Goal: Task Accomplishment & Management: Complete application form

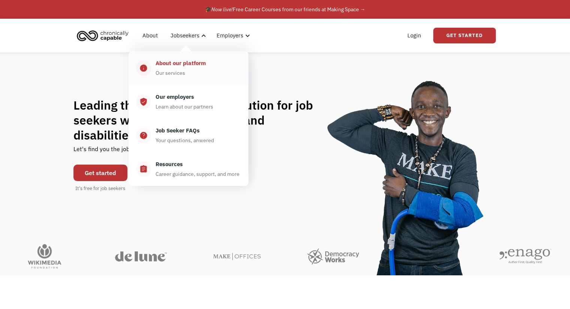
click at [196, 64] on div "About our platform" at bounding box center [180, 63] width 50 height 9
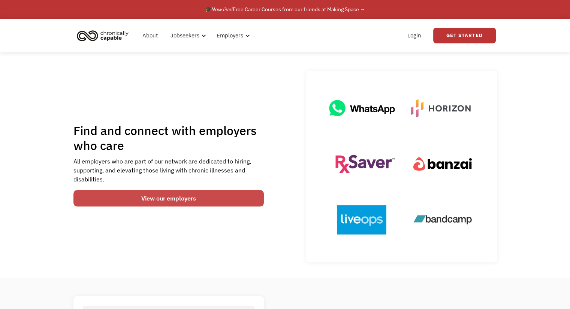
click at [190, 192] on link "View our employers" at bounding box center [168, 198] width 191 height 16
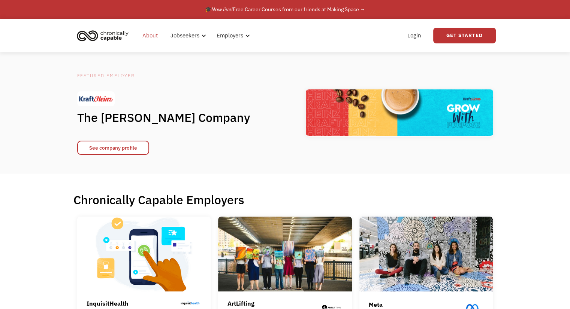
click at [143, 37] on link "About" at bounding box center [150, 36] width 24 height 24
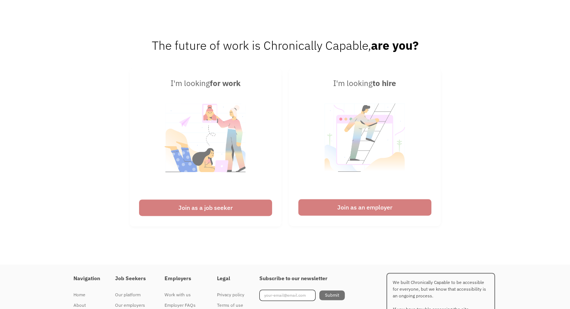
scroll to position [1156, 0]
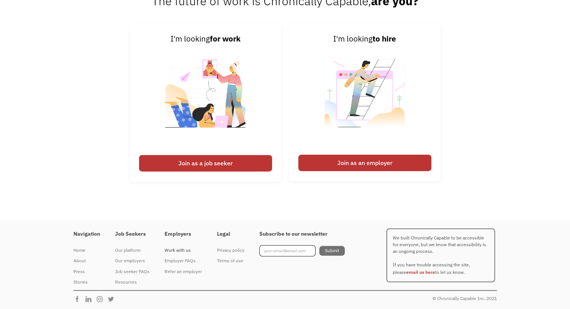
click at [170, 246] on div "Work with us" at bounding box center [182, 250] width 37 height 9
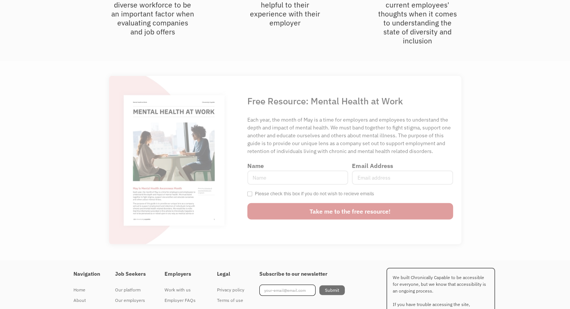
scroll to position [2031, 0]
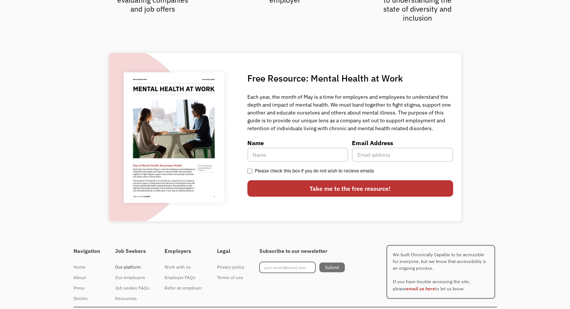
click at [129, 263] on div "Our platform" at bounding box center [132, 267] width 34 height 9
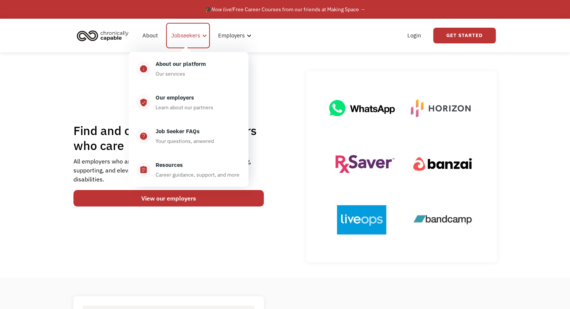
click at [178, 41] on div "Jobseekers" at bounding box center [188, 35] width 44 height 25
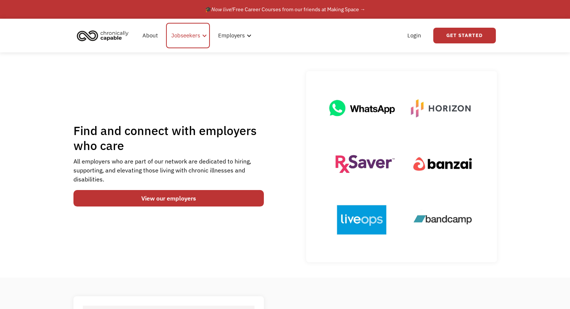
click at [178, 41] on div "Jobseekers" at bounding box center [188, 35] width 44 height 25
click at [445, 29] on link "Get Started" at bounding box center [464, 36] width 63 height 16
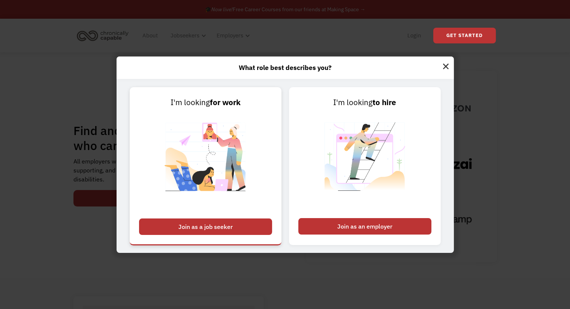
click at [202, 227] on div "Join as a job seeker" at bounding box center [205, 227] width 133 height 16
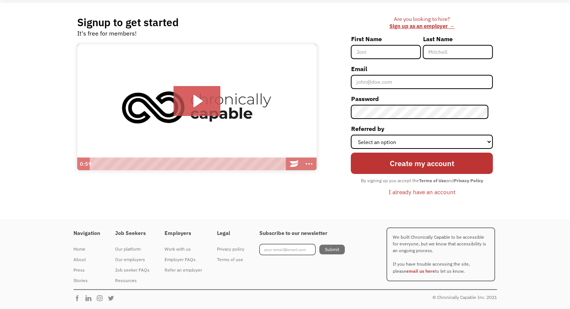
scroll to position [50, 0]
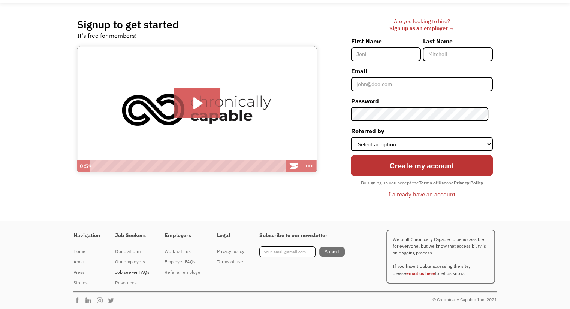
click at [136, 275] on div "Job seeker FAQs" at bounding box center [132, 272] width 34 height 9
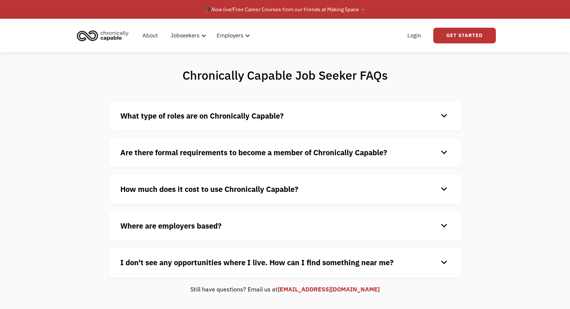
click at [225, 113] on strong "What type of roles are on Chronically Capable?" at bounding box center [201, 116] width 163 height 10
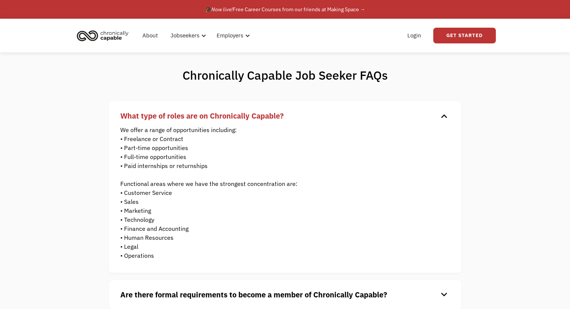
click at [225, 113] on strong "What type of roles are on Chronically Capable?" at bounding box center [201, 116] width 163 height 10
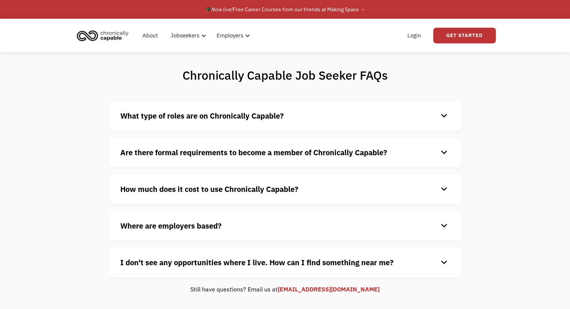
click at [219, 145] on div "Are there formal requirements to become a member of Chronically Capable? keyboa…" at bounding box center [285, 152] width 352 height 29
click at [218, 162] on div "Are there formal requirements to become a member of Chronically Capable? keyboa…" at bounding box center [285, 152] width 352 height 29
drag, startPoint x: 228, startPoint y: 142, endPoint x: 228, endPoint y: 149, distance: 7.5
click at [228, 149] on div "Are there formal requirements to become a member of Chronically Capable? keyboa…" at bounding box center [285, 152] width 352 height 29
click at [228, 149] on strong "Are there formal requirements to become a member of Chronically Capable?" at bounding box center [253, 153] width 267 height 10
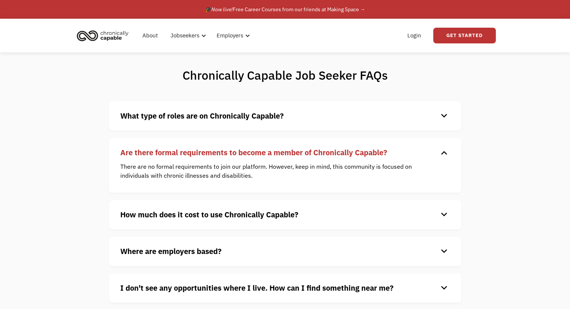
click at [228, 149] on strong "Are there formal requirements to become a member of Chronically Capable?" at bounding box center [253, 153] width 267 height 10
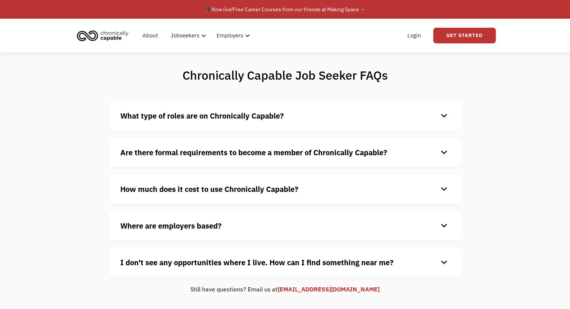
click at [209, 195] on h4 "How much does it cost to use Chronically Capable?" at bounding box center [279, 189] width 318 height 11
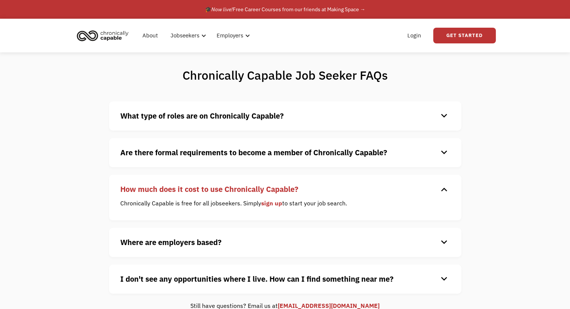
click at [209, 195] on h4 "How much does it cost to use Chronically Capable?" at bounding box center [279, 189] width 318 height 11
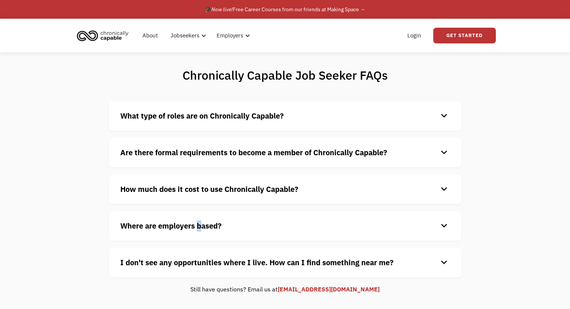
drag, startPoint x: 198, startPoint y: 235, endPoint x: 200, endPoint y: 227, distance: 8.6
click at [200, 227] on div "Where are employers based? keyboard_arrow_down Our customers are based all over…" at bounding box center [285, 226] width 352 height 29
click at [200, 227] on strong "Where are employers based?" at bounding box center [170, 226] width 101 height 10
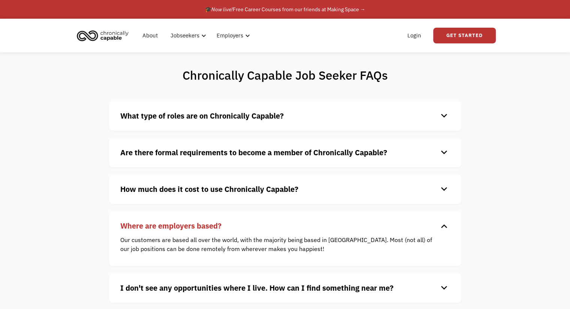
click at [200, 227] on strong "Where are employers based?" at bounding box center [170, 226] width 101 height 10
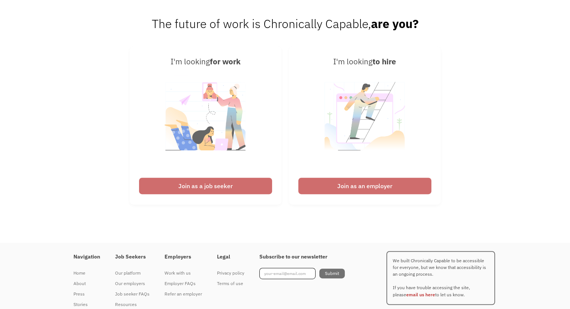
scroll to position [348, 0]
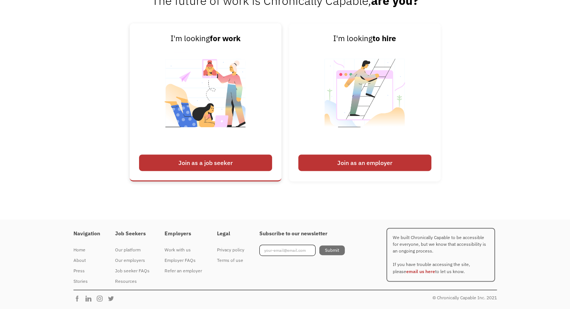
click at [212, 169] on div "Join as a job seeker" at bounding box center [205, 163] width 133 height 16
click at [213, 165] on div "Join as a job seeker" at bounding box center [205, 163] width 133 height 16
click at [208, 165] on div "Join as a job seeker" at bounding box center [205, 163] width 133 height 16
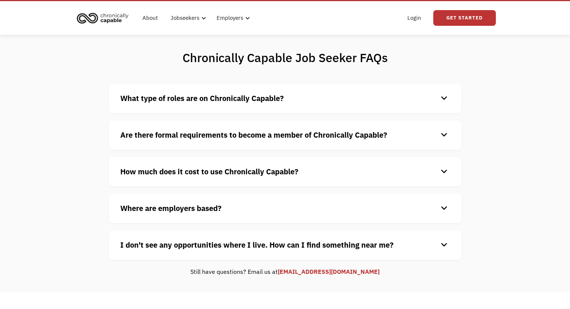
scroll to position [0, 0]
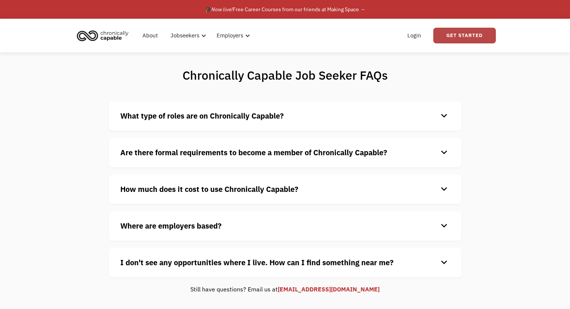
click at [459, 37] on link "Get Started" at bounding box center [464, 36] width 63 height 16
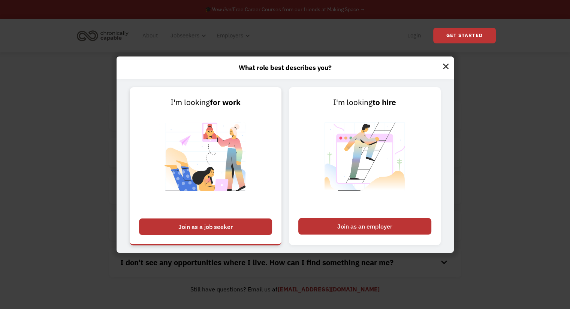
click at [195, 227] on div "Join as a job seeker" at bounding box center [205, 227] width 133 height 16
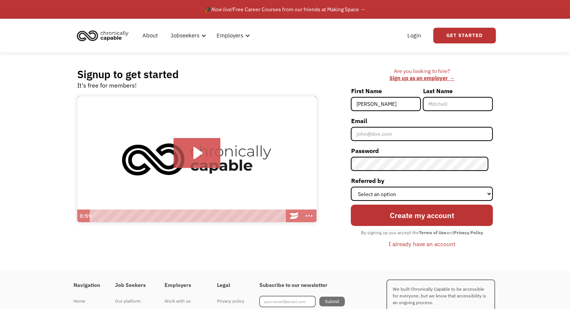
type input "[PERSON_NAME]"
type input "b"
type input "Blue"
type input "[EMAIL_ADDRESS][DOMAIN_NAME]"
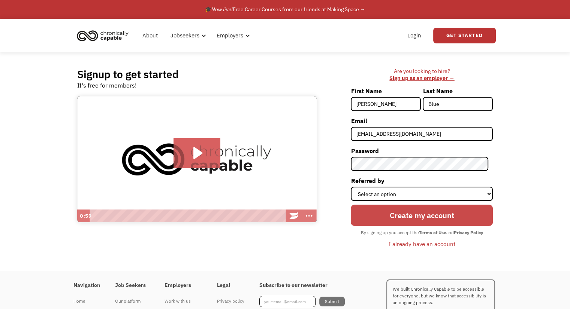
click at [472, 209] on input "Create my account" at bounding box center [422, 215] width 142 height 21
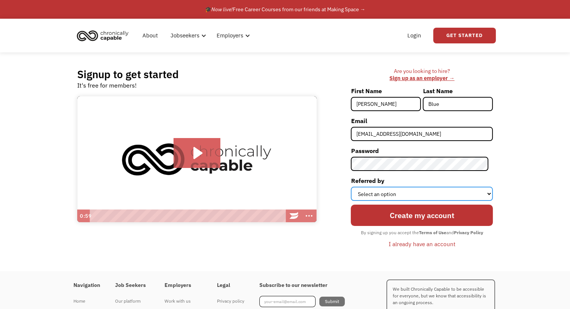
click at [476, 194] on select "Select an option Instagram Facebook Twitter Search Engine News Article Word of …" at bounding box center [422, 194] width 142 height 14
select select "Search Engine"
click at [355, 187] on select "Select an option Instagram Facebook Twitter Search Engine News Article Word of …" at bounding box center [422, 194] width 142 height 14
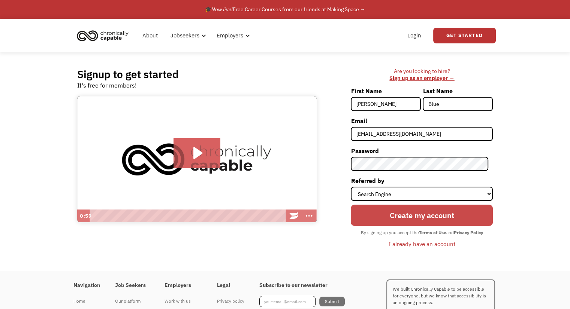
click at [447, 225] on input "Create my account" at bounding box center [422, 215] width 142 height 21
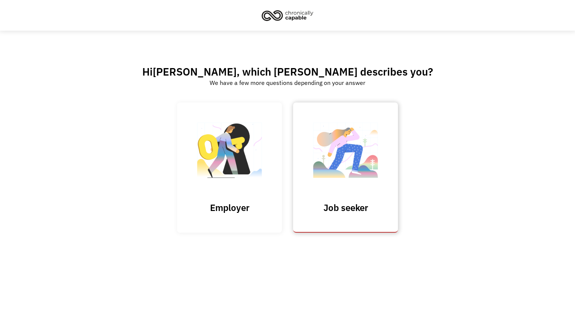
click at [357, 181] on img at bounding box center [345, 154] width 75 height 73
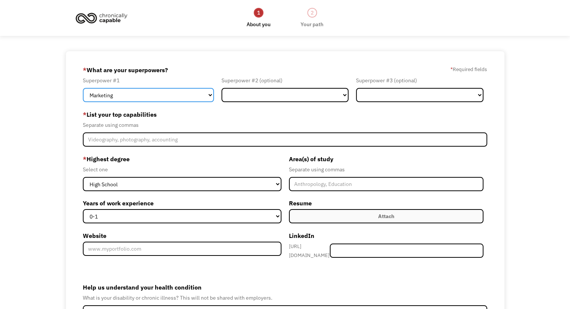
click at [162, 91] on select "Marketing Human Resources Finance Technology Operations Sales Industrial & Manu…" at bounding box center [148, 95] width 131 height 14
click at [258, 163] on label "* Highest degree" at bounding box center [182, 159] width 198 height 12
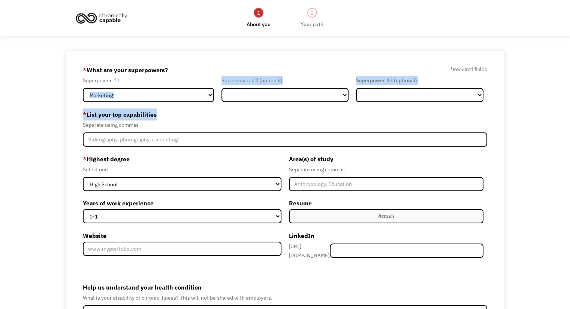
drag, startPoint x: 190, startPoint y: 106, endPoint x: 187, endPoint y: 95, distance: 12.1
click at [187, 95] on form "68d2e4745a6130484405eeb8 [EMAIL_ADDRESS][DOMAIN_NAME] [PERSON_NAME] Search Engi…" at bounding box center [285, 219] width 404 height 311
click at [187, 95] on select "Marketing Human Resources Finance Technology Operations Sales Industrial & Manu…" at bounding box center [148, 95] width 131 height 14
select select "Other"
click at [83, 88] on select "Marketing Human Resources Finance Technology Operations Sales Industrial & Manu…" at bounding box center [148, 95] width 131 height 14
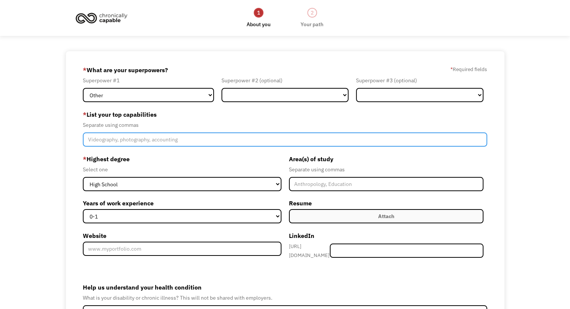
click at [160, 137] on input "Member-Create-Step1" at bounding box center [285, 140] width 404 height 14
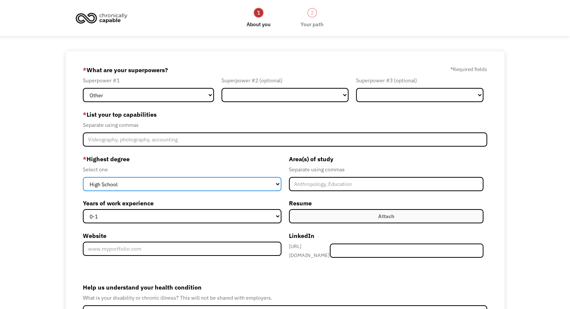
click at [143, 187] on select "High School Associates Bachelors Master's PhD" at bounding box center [182, 184] width 198 height 14
select select "bachelors"
click at [83, 177] on select "High School Associates Bachelors Master's PhD" at bounding box center [182, 184] width 198 height 14
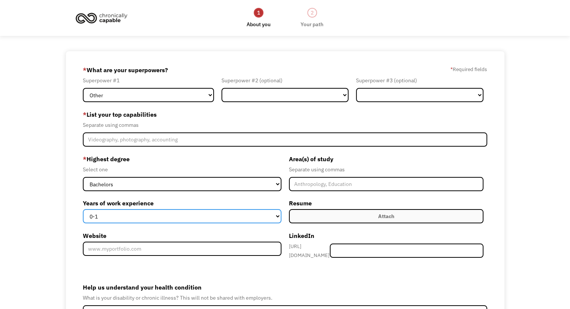
click at [238, 216] on select "0-1 2-4 5-10 11-15 15+" at bounding box center [182, 216] width 198 height 14
click at [100, 223] on select "0-1 2-4 5-10 11-15 15+" at bounding box center [182, 216] width 198 height 14
select select "2-4"
click at [83, 209] on select "0-1 2-4 5-10 11-15 15+" at bounding box center [182, 216] width 198 height 14
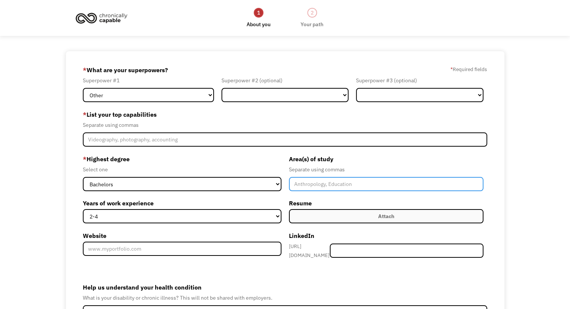
click at [323, 182] on input "Member-Create-Step1" at bounding box center [386, 184] width 194 height 14
type input "J"
type input "Human Services"
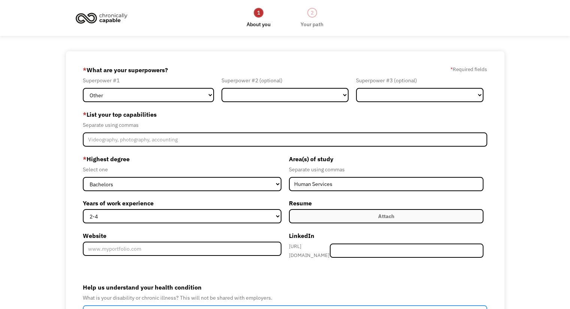
type input "Fibromyalgia, Depression, Anxiety, Chronic Pain, Chronic Fatigue"
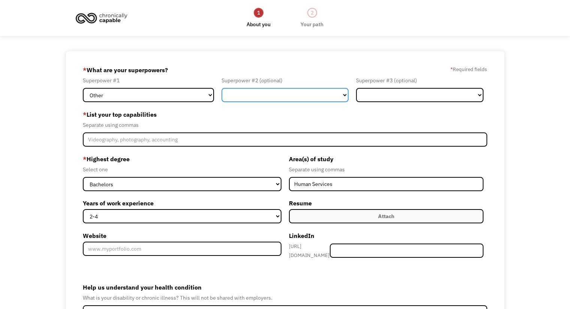
click at [234, 98] on select "Marketing Human Resources Finance Technology Operations Sales Industrial & Manu…" at bounding box center [284, 95] width 127 height 14
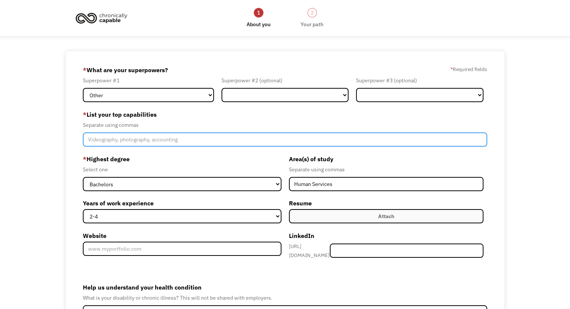
click at [108, 141] on input "Member-Create-Step1" at bounding box center [285, 140] width 404 height 14
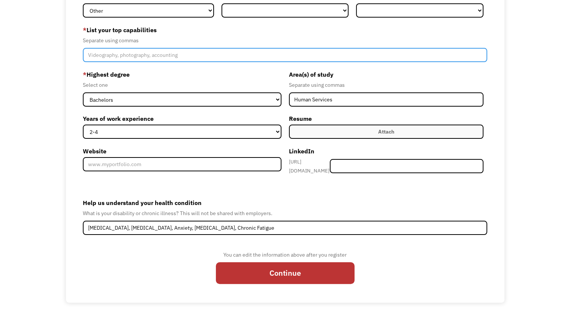
scroll to position [85, 0]
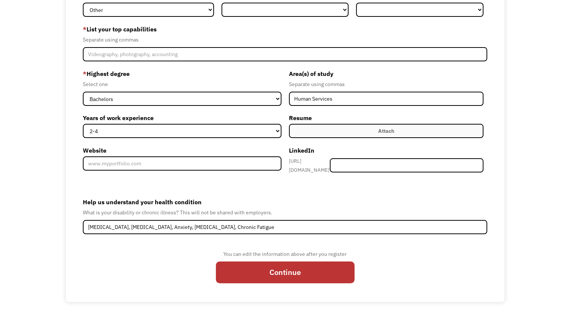
click at [297, 133] on label "Attach" at bounding box center [386, 131] width 194 height 14
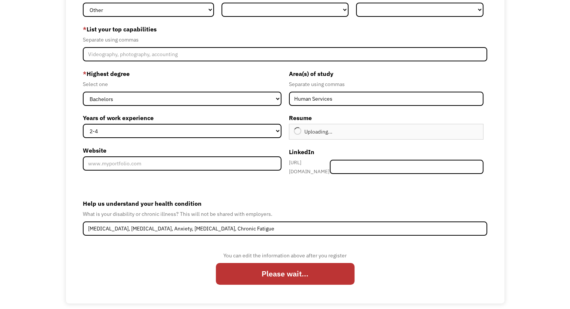
type input "Continue"
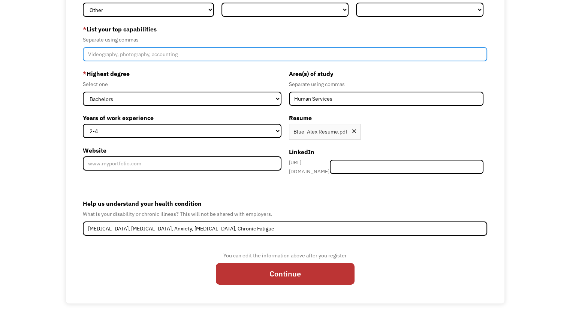
click at [197, 48] on input "Member-Create-Step1" at bounding box center [285, 54] width 404 height 14
type input "W"
type input "E"
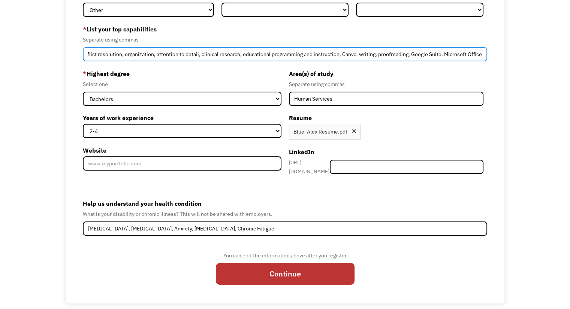
scroll to position [0, 76]
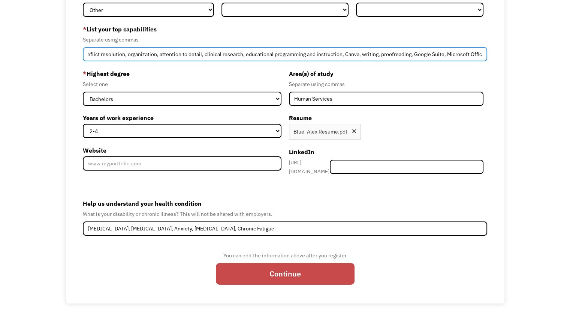
type input "Communication, adaptability, conflict resolution, organization, attention to de…"
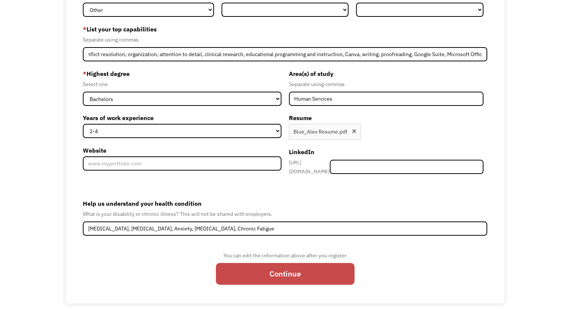
click at [274, 269] on input "Continue" at bounding box center [285, 273] width 139 height 21
type input "Please wait..."
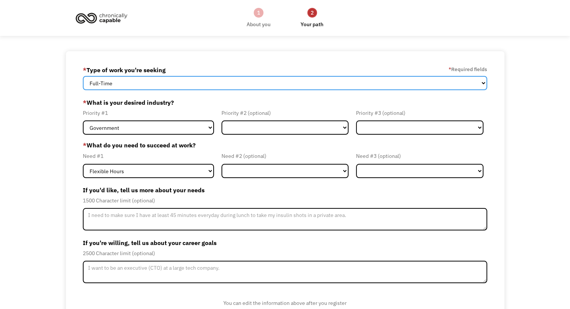
click at [191, 76] on select "Full-Time Part-Time Both Full-Time and Part-Time" at bounding box center [285, 83] width 404 height 14
select select "Both Full-Time and Part-Time"
click at [83, 76] on select "Full-Time Part-Time Both Full-Time and Part-Time" at bounding box center [285, 83] width 404 height 14
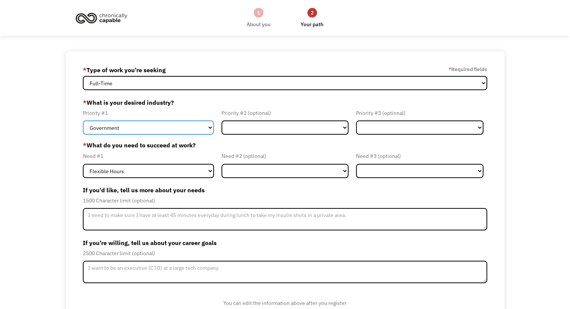
click at [161, 126] on select "Government Finance & Insurance Health & Social Care Tech & Engineering Creative…" at bounding box center [148, 128] width 131 height 14
click at [83, 121] on select "Government Finance & Insurance Health & Social Care Tech & Engineering Creative…" at bounding box center [148, 128] width 131 height 14
click at [152, 126] on select "Government Finance & Insurance Health & Social Care Tech & Engineering Creative…" at bounding box center [148, 128] width 131 height 14
select select "Creative & Design"
click at [83, 121] on select "Government Finance & Insurance Health & Social Care Tech & Engineering Creative…" at bounding box center [148, 128] width 131 height 14
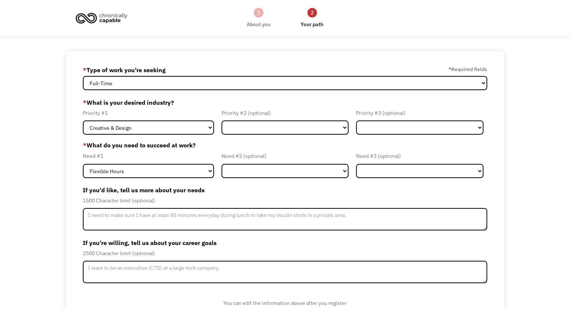
click at [220, 132] on div "Priority #2 (optional) Government Finance & Insurance Health & Social Care Tech…" at bounding box center [285, 122] width 135 height 26
click at [238, 127] on select "Government Finance & Insurance Health & Social Care Tech & Engineering Creative…" at bounding box center [284, 128] width 127 height 14
select select "Administrative"
click at [221, 121] on select "Government Finance & Insurance Health & Social Care Tech & Engineering Creative…" at bounding box center [284, 128] width 127 height 14
click at [372, 123] on select "Government Finance & Insurance Health & Social Care Tech & Engineering Creative…" at bounding box center [419, 128] width 127 height 14
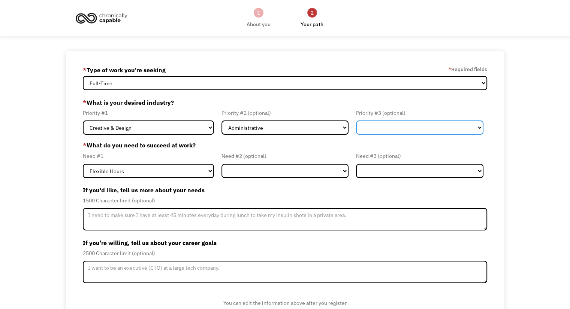
select select "Health & Social Care"
click at [356, 121] on select "Government Finance & Insurance Health & Social Care Tech & Engineering Creative…" at bounding box center [419, 128] width 127 height 14
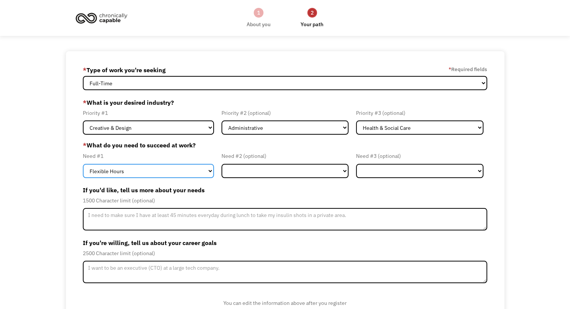
click at [167, 175] on select "Flexible Hours Remote Work Service Animal On-site Accommodations Visual Support…" at bounding box center [148, 171] width 131 height 14
click at [83, 164] on select "Flexible Hours Remote Work Service Animal On-site Accommodations Visual Support…" at bounding box center [148, 171] width 131 height 14
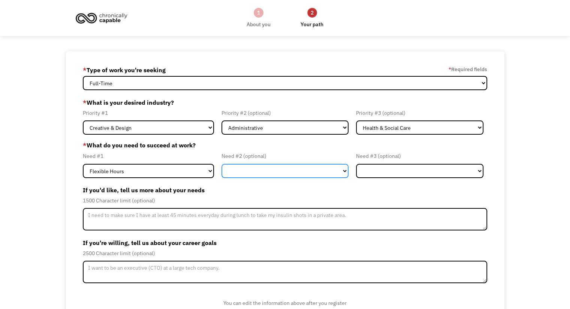
click at [258, 169] on select "Flexible Hours Remote Work Service Animal On-site Accommodations Visual Support…" at bounding box center [284, 171] width 127 height 14
select select "Remote Work"
click at [221, 164] on select "Flexible Hours Remote Work Service Animal On-site Accommodations Visual Support…" at bounding box center [284, 171] width 127 height 14
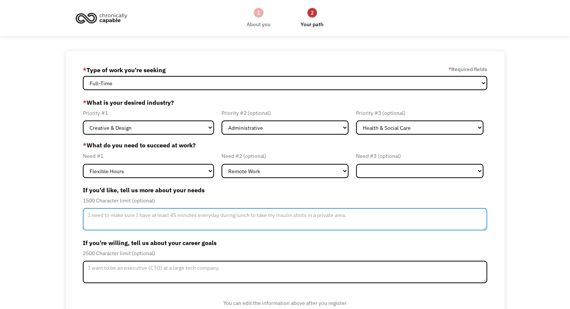
click at [228, 219] on textarea "Member-Update-Form-Step2" at bounding box center [285, 219] width 404 height 22
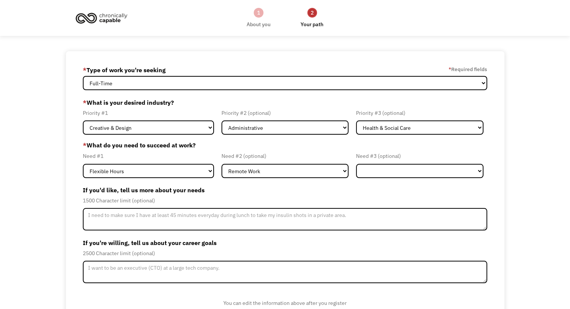
click at [255, 199] on div "1500 Character limit (optional)" at bounding box center [285, 200] width 404 height 9
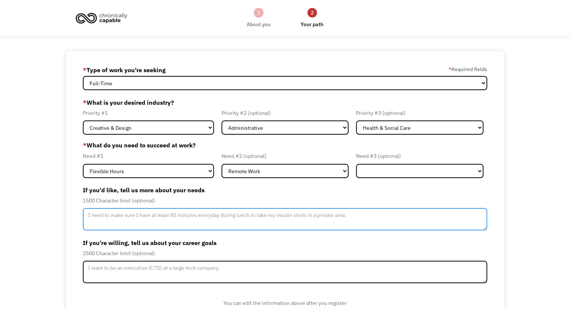
click at [257, 220] on textarea "Member-Update-Form-Step2" at bounding box center [285, 219] width 404 height 22
type textarea "O"
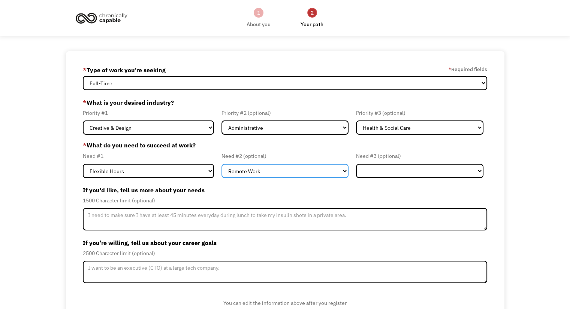
click at [286, 171] on select "Flexible Hours Remote Work Service Animal On-site Accommodations Visual Support…" at bounding box center [284, 171] width 127 height 14
click at [221, 164] on select "Flexible Hours Remote Work Service Animal On-site Accommodations Visual Support…" at bounding box center [284, 171] width 127 height 14
click at [285, 194] on label "If you'd like, tell us more about your needs" at bounding box center [285, 190] width 404 height 12
click at [288, 178] on select "Flexible Hours Remote Work Service Animal On-site Accommodations Visual Support…" at bounding box center [284, 171] width 127 height 14
select select "Remote Work"
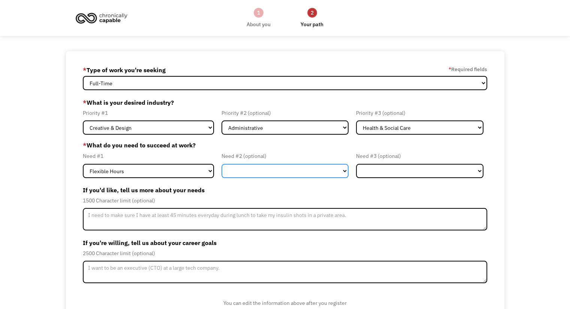
click at [221, 164] on select "Flexible Hours Remote Work Service Animal On-site Accommodations Visual Support…" at bounding box center [284, 171] width 127 height 14
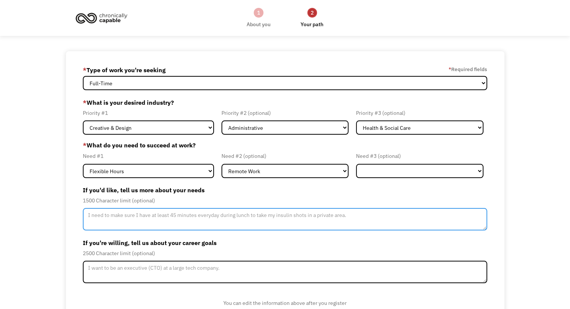
click at [282, 215] on textarea "Member-Update-Form-Step2" at bounding box center [285, 219] width 404 height 22
type textarea "f"
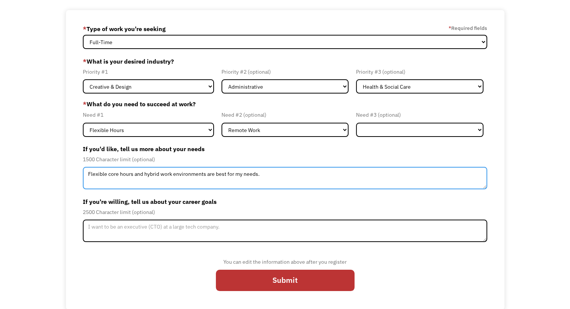
type textarea "Flexible core hours and hybrid work environments are best for my needs."
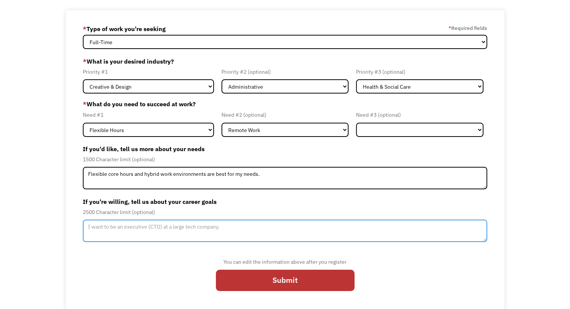
click at [242, 227] on textarea "Member-Update-Form-Step2" at bounding box center [285, 231] width 404 height 22
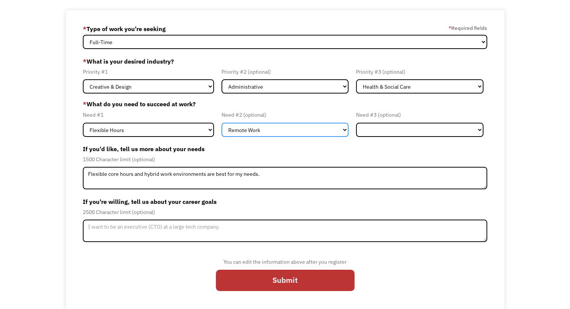
click at [285, 128] on select "Flexible Hours Remote Work Service Animal On-site Accommodations Visual Support…" at bounding box center [284, 130] width 127 height 14
select select "Other"
click at [221, 123] on select "Flexible Hours Remote Work Service Animal On-site Accommodations Visual Support…" at bounding box center [284, 130] width 127 height 14
click at [292, 148] on label "If you'd like, tell us more about your needs" at bounding box center [285, 149] width 404 height 12
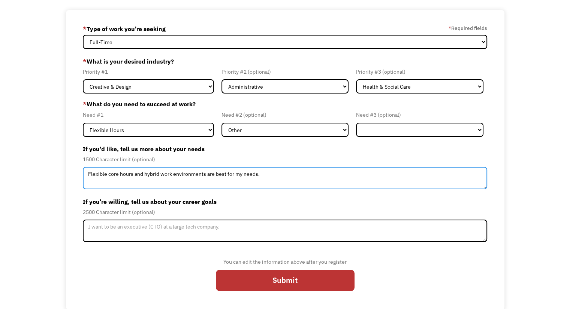
click at [159, 178] on textarea "Flexible core hours and hybrid work environments are best for my needs." at bounding box center [285, 178] width 404 height 22
type textarea "Flexible core hours and hybrid work environments are best for my needs."
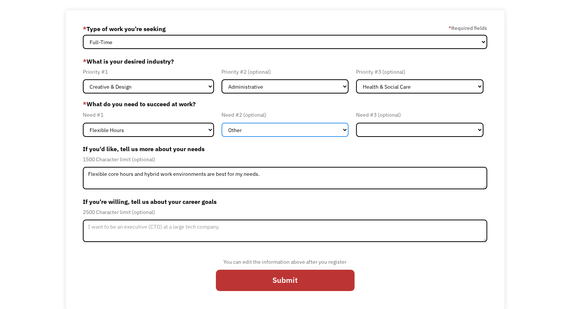
click at [254, 129] on select "Flexible Hours Remote Work Service Animal On-site Accommodations Visual Support…" at bounding box center [284, 130] width 127 height 14
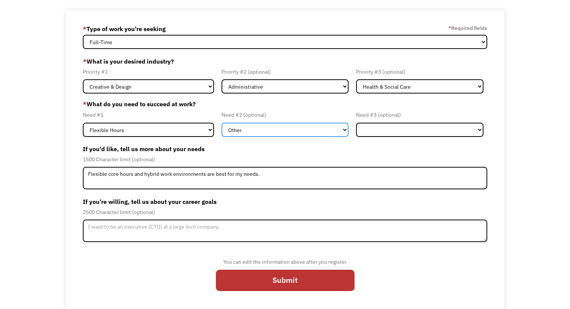
select select "Remote Work"
click at [221, 123] on select "Flexible Hours Remote Work Service Animal On-site Accommodations Visual Support…" at bounding box center [284, 130] width 127 height 14
click at [263, 130] on select "Flexible Hours Remote Work Service Animal On-site Accommodations Visual Support…" at bounding box center [284, 130] width 127 height 14
click at [176, 211] on div "2500 Character limit (optional)" at bounding box center [285, 212] width 404 height 9
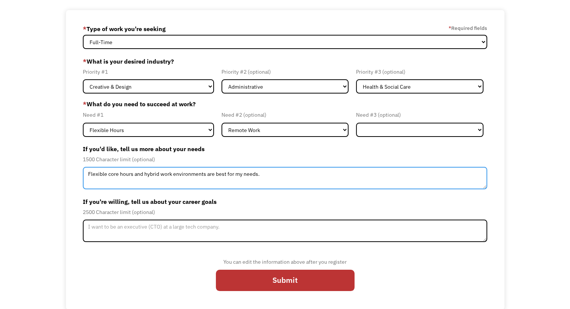
click at [170, 171] on textarea "Flexible core hours and hybrid work environments are best for my needs." at bounding box center [285, 178] width 404 height 22
click at [206, 175] on textarea "Flexible core hours and hybrid work environments are best for my needs." at bounding box center [285, 178] width 404 height 22
click at [255, 177] on textarea "Flexible core hours and hybrid work environments are best for my needs." at bounding box center [285, 178] width 404 height 22
click at [261, 177] on textarea "Flexible core hours and hybrid work environments are best for my needs." at bounding box center [285, 178] width 404 height 22
click at [206, 177] on textarea "Flexible core hours and hybrid work environments are best for my needs." at bounding box center [285, 178] width 404 height 22
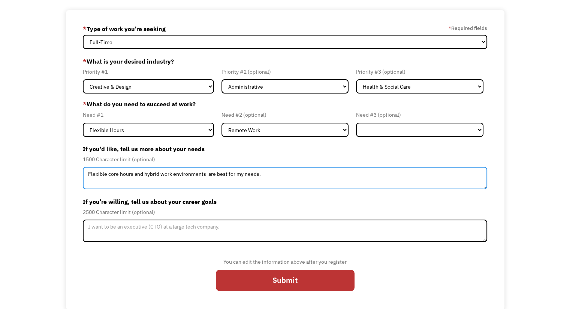
type textarea "Flexible core hours and hybrid work environments are best for my needs."
click at [326, 183] on textarea "Flexible core hours and hybrid work environments are best for my needs." at bounding box center [285, 178] width 404 height 22
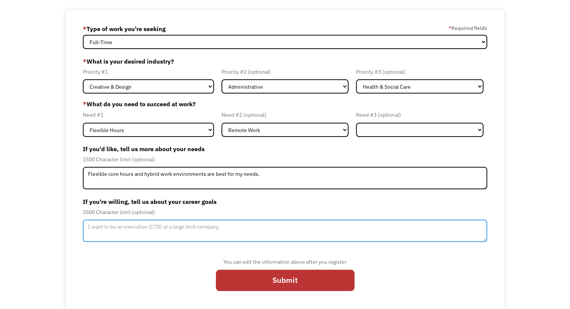
click at [285, 228] on textarea "Member-Update-Form-Step2" at bounding box center [285, 231] width 404 height 22
type textarea "I"
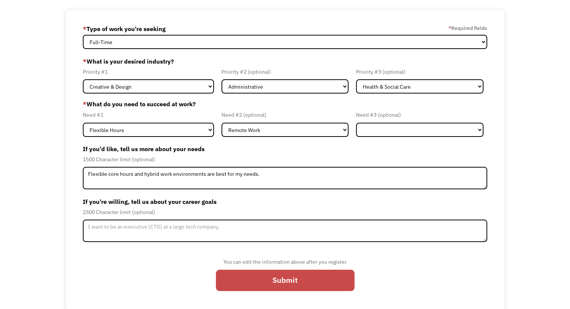
click at [284, 282] on input "Submit" at bounding box center [285, 280] width 139 height 21
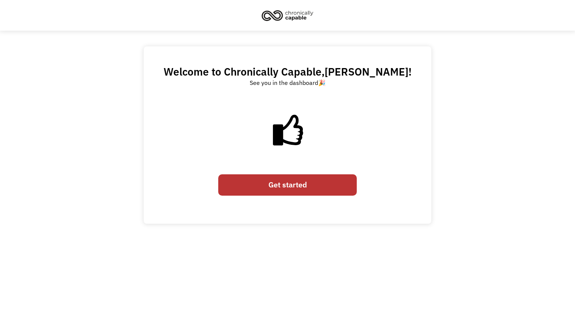
click at [239, 189] on link "Get started" at bounding box center [287, 185] width 139 height 21
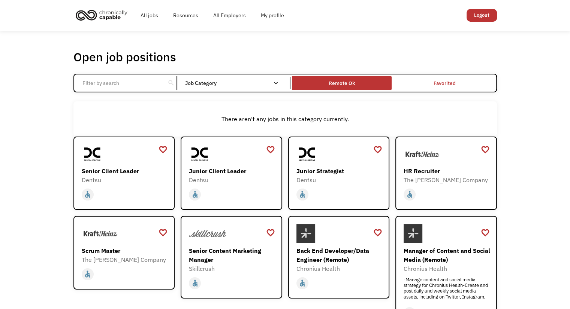
click at [326, 80] on div "Remote Ok" at bounding box center [342, 83] width 100 height 10
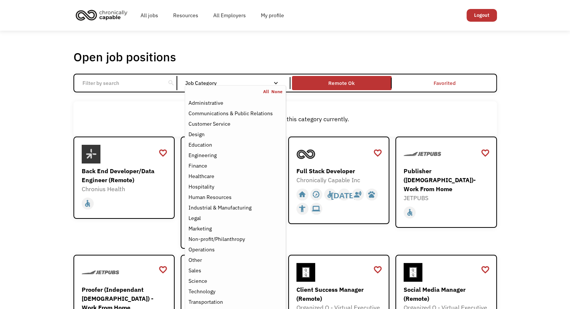
click at [254, 90] on div "All None" at bounding box center [235, 92] width 100 height 6
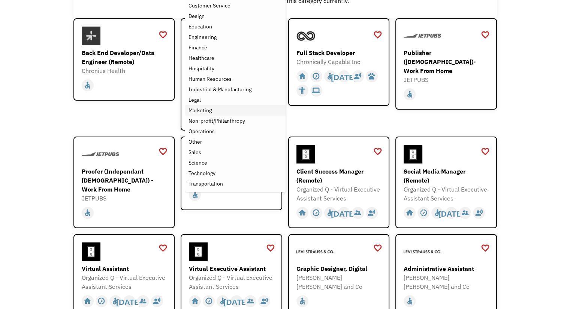
scroll to position [75, 0]
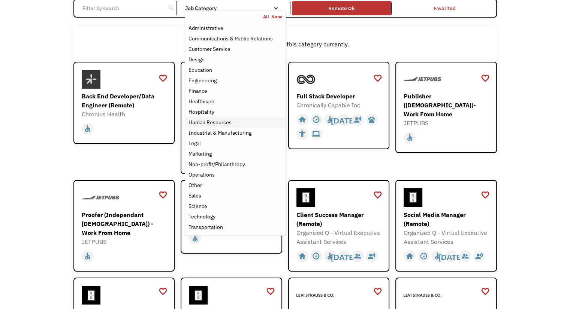
click at [224, 122] on div "Human Resources" at bounding box center [209, 122] width 43 height 9
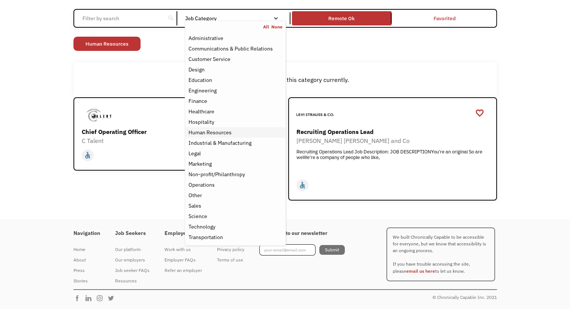
scroll to position [64, 0]
click at [123, 53] on div "Open job positions You have X liked items Search search Filter by category Admi…" at bounding box center [284, 93] width 423 height 216
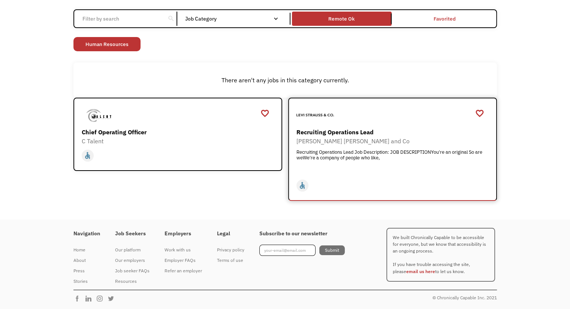
click at [334, 126] on div "Recruiting Operations Lead Levi Strauss and Co Recruiting Operations Lead Job D…" at bounding box center [393, 141] width 194 height 70
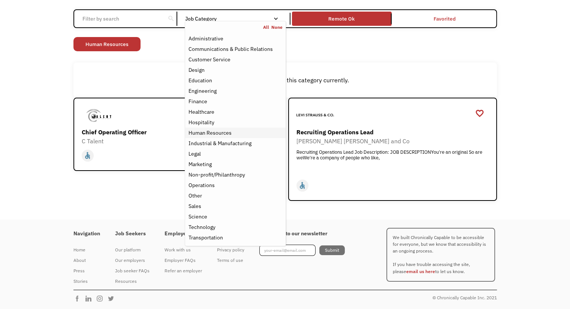
click at [236, 131] on div "Human Resources" at bounding box center [235, 132] width 94 height 9
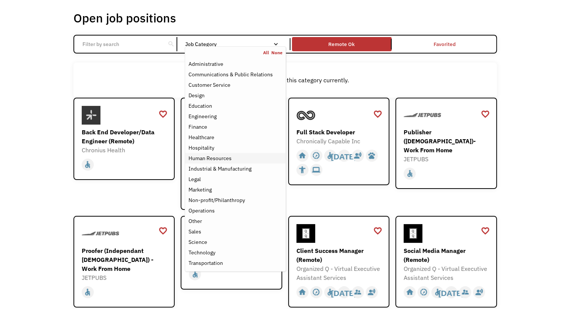
scroll to position [64, 0]
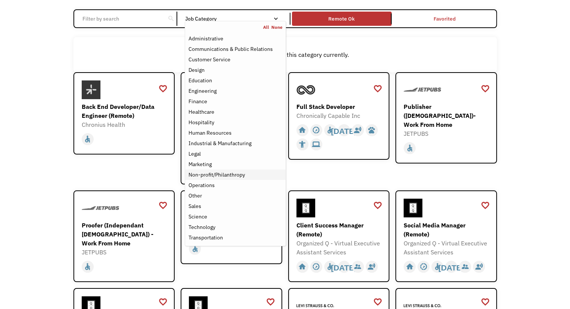
click at [215, 170] on link "Non-profit/Philanthropy" at bounding box center [235, 175] width 100 height 10
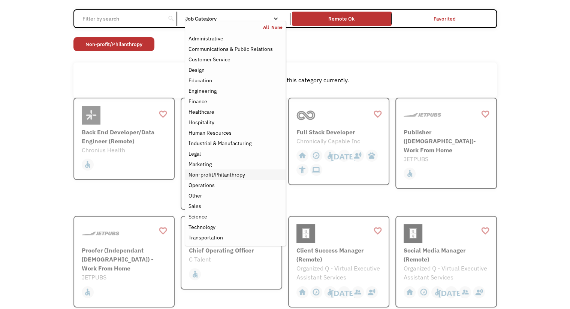
scroll to position [1, 0]
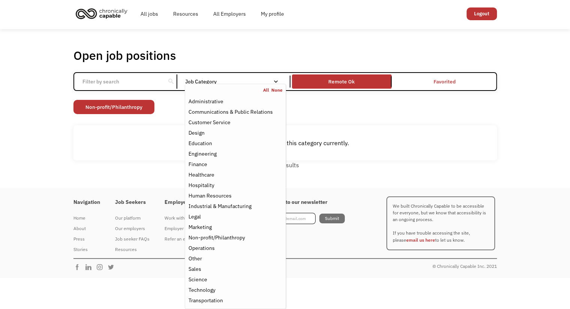
click at [300, 56] on div "Open job positions You have X liked items Search" at bounding box center [284, 55] width 423 height 15
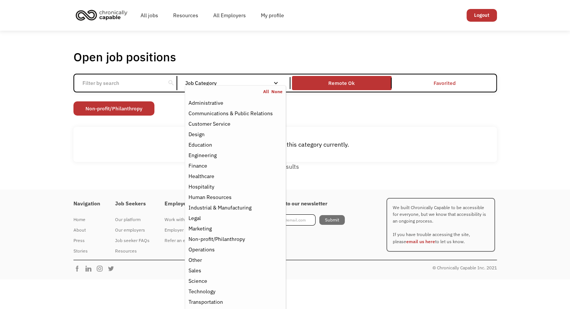
click at [274, 83] on div "Email Form" at bounding box center [275, 83] width 5 height 5
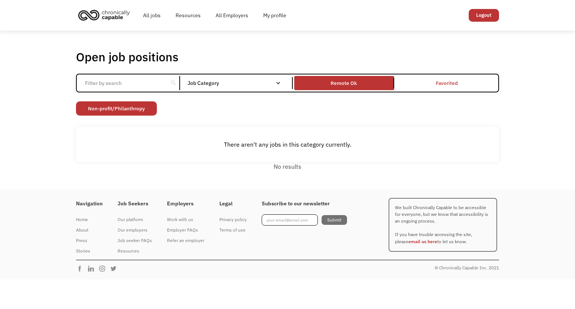
click at [274, 83] on div "Job Category" at bounding box center [238, 83] width 101 height 5
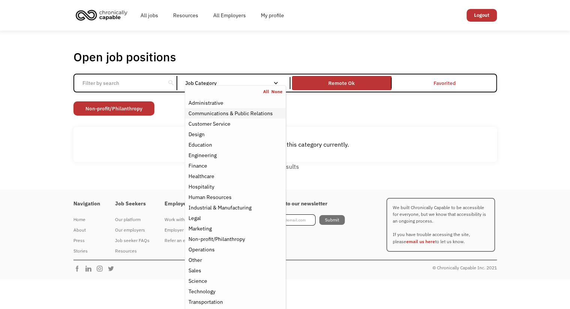
click at [248, 115] on div "Communications & Public Relations" at bounding box center [230, 113] width 84 height 9
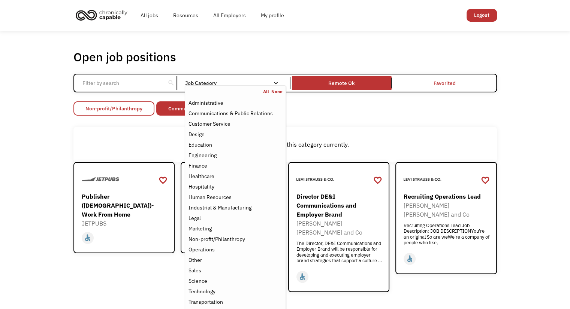
click at [140, 110] on link "Non-profit/Philanthropy" at bounding box center [113, 108] width 81 height 14
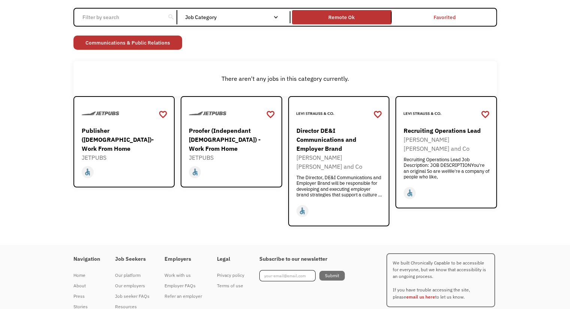
scroll to position [67, 0]
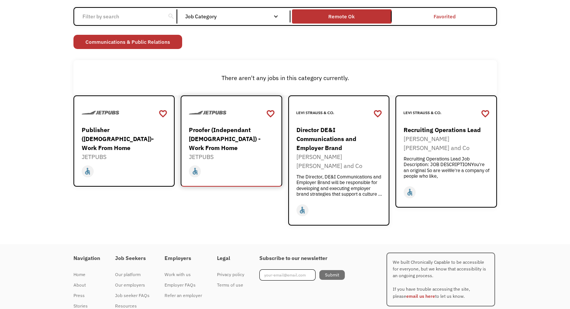
click at [247, 133] on div "Proofer (Independant [DEMOGRAPHIC_DATA]) - Work From Home" at bounding box center [232, 138] width 87 height 27
click at [135, 125] on div "Publisher ([DEMOGRAPHIC_DATA])- Work From Home" at bounding box center [125, 138] width 87 height 27
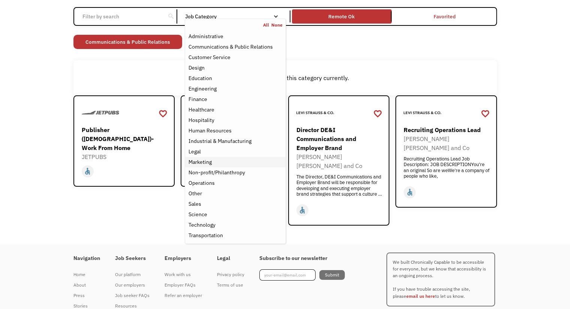
click at [222, 161] on div "Marketing" at bounding box center [235, 162] width 94 height 9
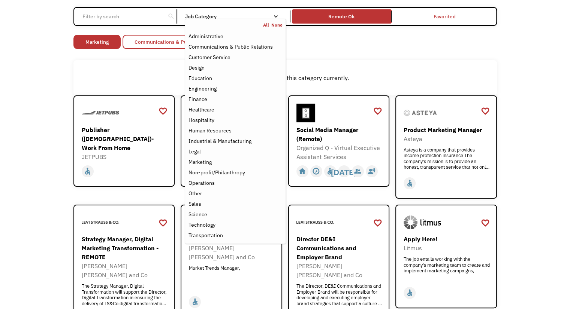
click at [149, 43] on link "Communications & Public Relations" at bounding box center [176, 42] width 109 height 14
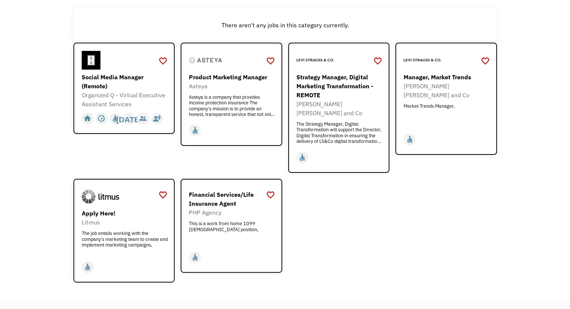
scroll to position [121, 0]
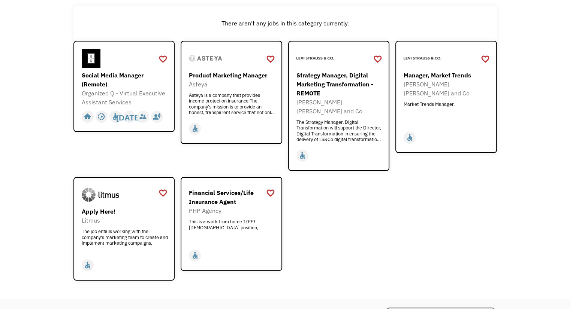
click at [224, 77] on div "Product Marketing Manager" at bounding box center [232, 75] width 87 height 9
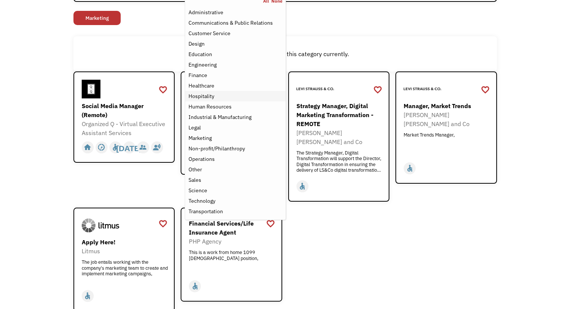
scroll to position [91, 0]
click at [228, 150] on div "Non-profit/Philanthropy" at bounding box center [216, 148] width 57 height 9
click at [170, 10] on link "Marketing" at bounding box center [179, 17] width 47 height 14
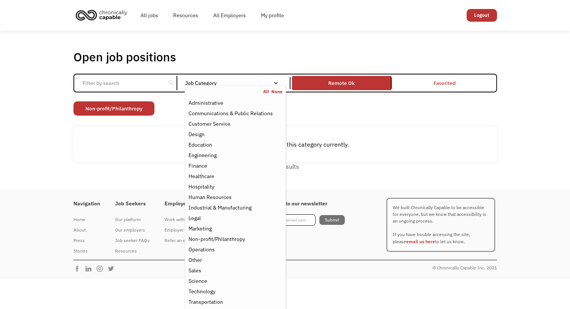
click at [231, 91] on div "All None" at bounding box center [235, 92] width 100 height 6
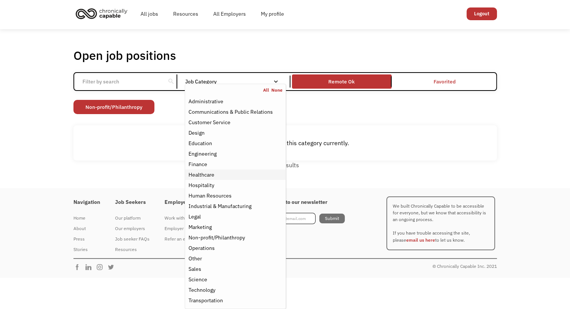
click at [243, 172] on div "Healthcare" at bounding box center [235, 174] width 94 height 9
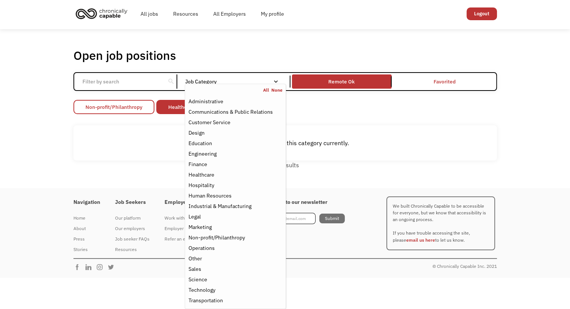
click at [146, 104] on link "Non-profit/Philanthropy" at bounding box center [113, 107] width 81 height 14
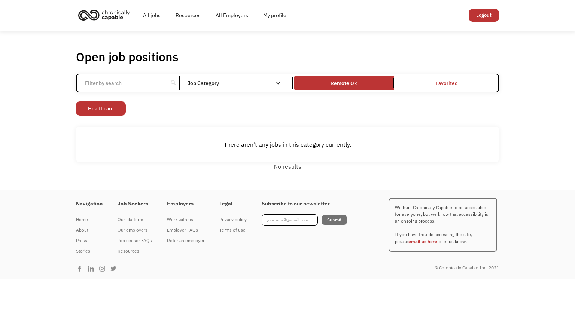
click at [210, 76] on div "search Filter by category Administration Communications & Public Relations Cust…" at bounding box center [287, 83] width 423 height 19
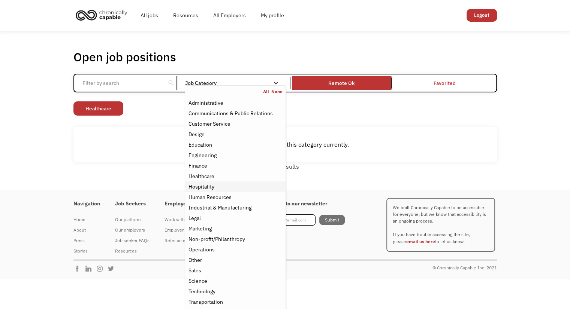
click at [208, 188] on div "Hospitality" at bounding box center [201, 186] width 26 height 9
click at [133, 112] on link "Healthcare" at bounding box center [150, 108] width 50 height 14
click at [207, 85] on nav "All None Administrative Communications & Public Relations Customer Service Desi…" at bounding box center [235, 197] width 101 height 225
click at [210, 136] on div "Design" at bounding box center [235, 134] width 94 height 9
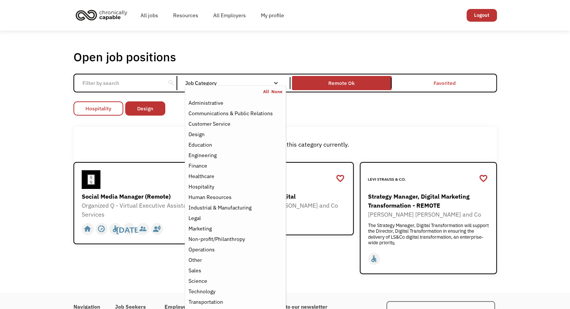
click at [99, 101] on link "Hospitality" at bounding box center [98, 108] width 50 height 14
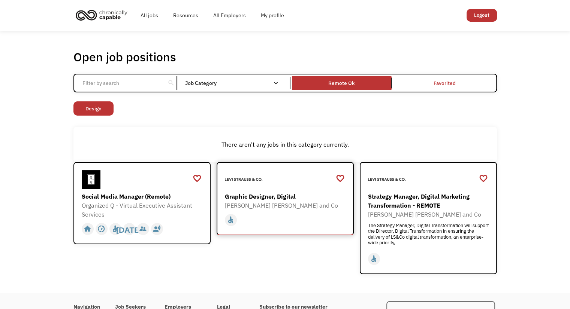
scroll to position [73, 0]
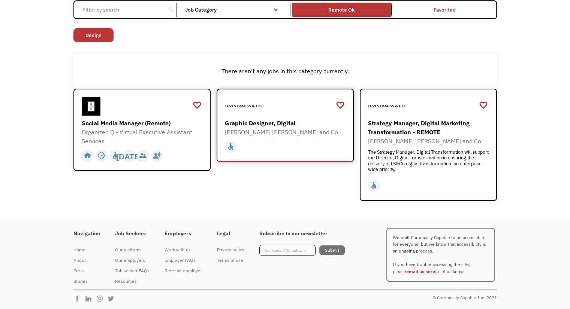
click at [290, 136] on div "[PERSON_NAME] [PERSON_NAME] and Co" at bounding box center [286, 132] width 122 height 9
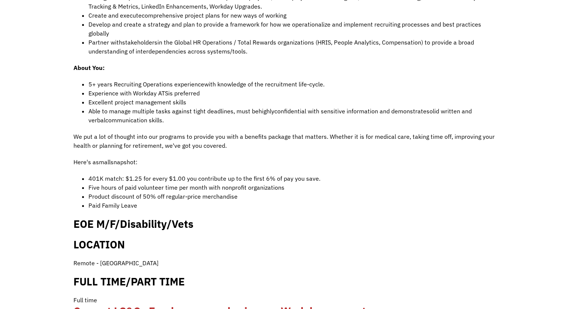
scroll to position [367, 0]
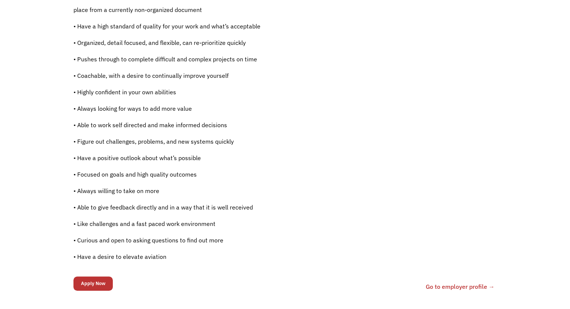
scroll to position [486, 0]
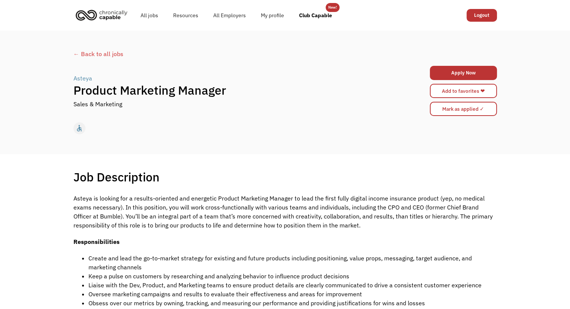
click at [99, 59] on div "← Back to all jobs Asteya | Product Marketing Manager Sales & Marketing Apply N…" at bounding box center [285, 92] width 438 height 92
click at [100, 56] on div "← Back to all jobs" at bounding box center [284, 53] width 423 height 9
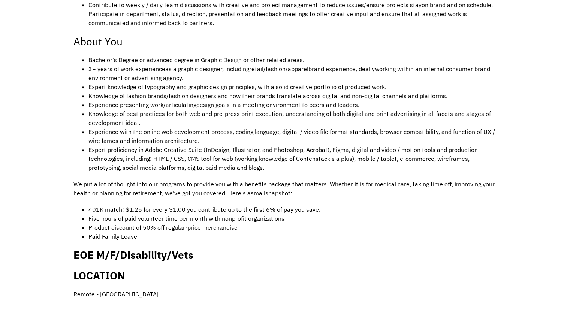
scroll to position [462, 0]
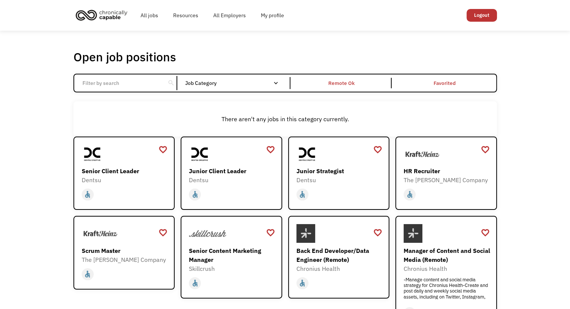
drag, startPoint x: 204, startPoint y: 91, endPoint x: 204, endPoint y: 79, distance: 11.2
click at [204, 79] on div "search Filter by category Administration Communications & Public Relations Cust…" at bounding box center [284, 83] width 423 height 19
click at [204, 81] on div "Job Category" at bounding box center [235, 83] width 101 height 5
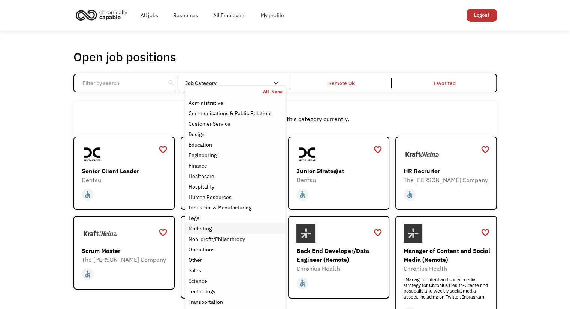
click at [205, 228] on div "Marketing" at bounding box center [199, 228] width 23 height 9
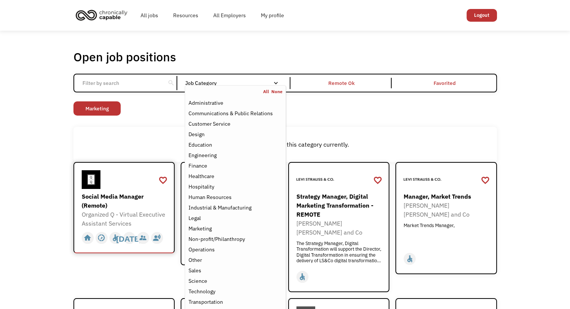
click at [118, 200] on div "Social Media Manager (Remote)" at bounding box center [125, 201] width 87 height 18
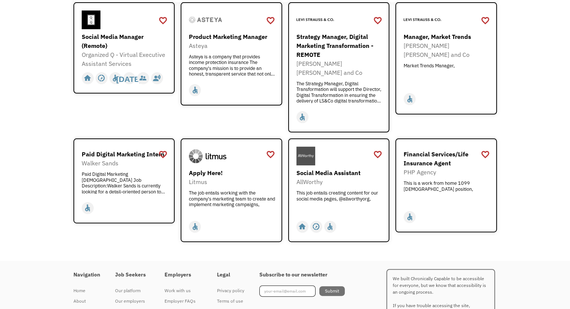
scroll to position [160, 0]
click at [330, 168] on div "Social Media Assistant" at bounding box center [339, 172] width 87 height 9
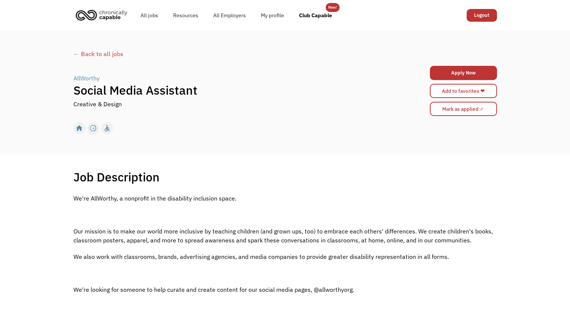
click at [103, 61] on div "← Back to all jobs AllWorthy | Social Media Assistant Creative & Design Apply N…" at bounding box center [285, 92] width 438 height 92
click at [99, 55] on div "← Back to all jobs" at bounding box center [284, 53] width 423 height 9
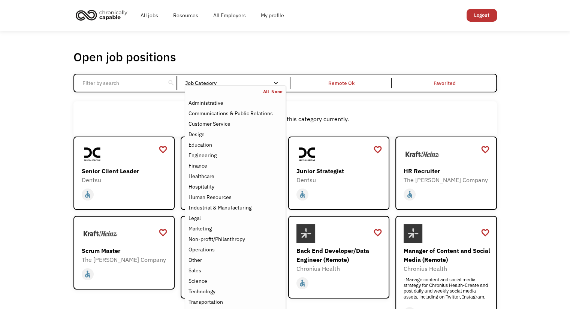
click at [237, 85] on div "Job Category" at bounding box center [235, 83] width 101 height 5
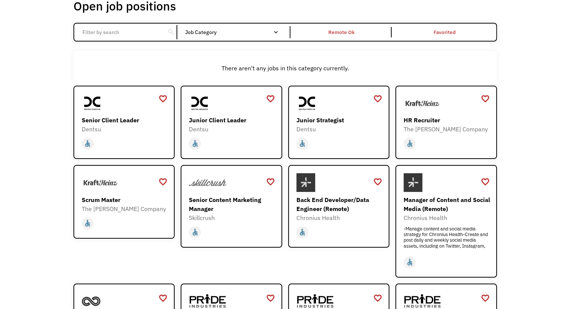
scroll to position [51, 0]
click at [263, 125] on div "Dentsu" at bounding box center [232, 129] width 87 height 9
click at [310, 117] on div "Junior Strategist" at bounding box center [339, 120] width 87 height 9
click at [322, 33] on div "Remote Ok" at bounding box center [342, 32] width 100 height 10
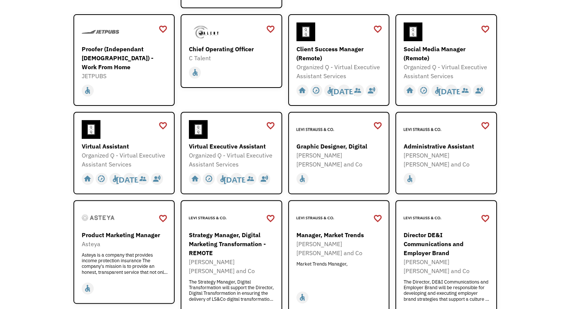
scroll to position [243, 0]
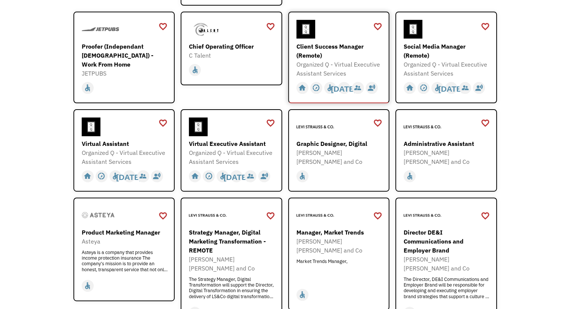
click at [315, 57] on div "Client Success Manager (Remote)" at bounding box center [339, 51] width 87 height 18
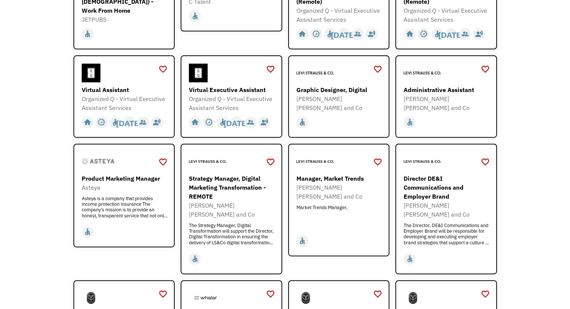
scroll to position [298, 0]
click at [132, 82] on div "Virtual Assistant Organized Q - Virtual Executive Assistant Services https://fo…" at bounding box center [125, 87] width 87 height 49
click at [262, 91] on div "Virtual Executive Assistant" at bounding box center [232, 89] width 87 height 9
click at [66, 125] on div "Open job positions You have X liked items Search search Filter by category Admi…" at bounding box center [285, 311] width 438 height 1126
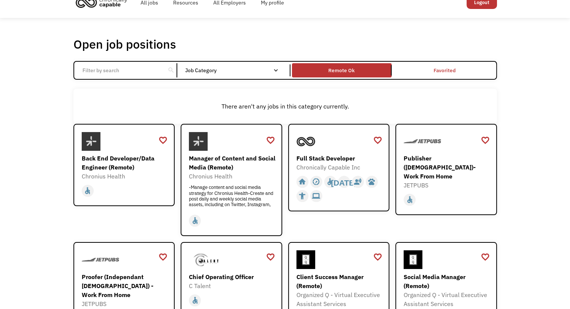
scroll to position [12, 0]
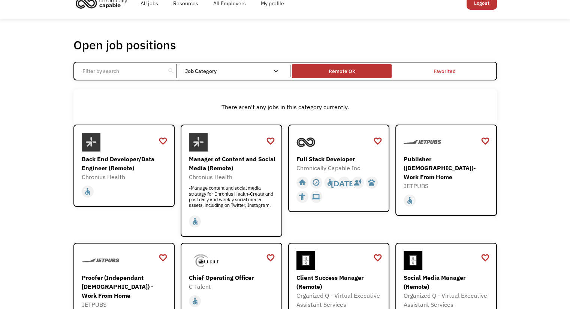
click at [354, 67] on div "Remote Ok" at bounding box center [341, 71] width 26 height 9
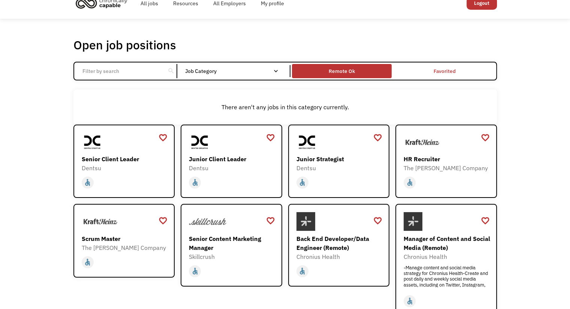
click at [354, 67] on div "Remote Ok" at bounding box center [341, 71] width 26 height 9
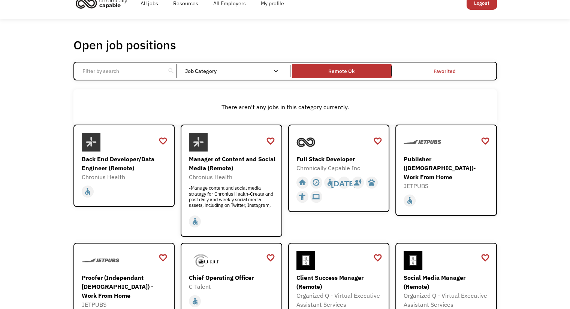
click at [155, 70] on input "Email Form" at bounding box center [120, 71] width 84 height 14
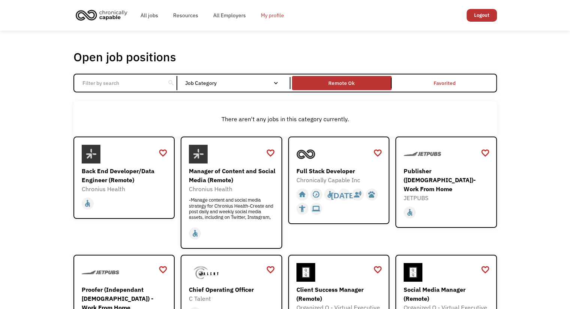
click at [262, 16] on link "My profile" at bounding box center [272, 15] width 38 height 24
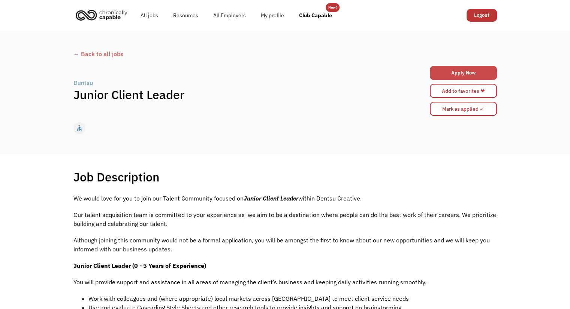
click at [445, 75] on link "Apply Now" at bounding box center [463, 73] width 67 height 14
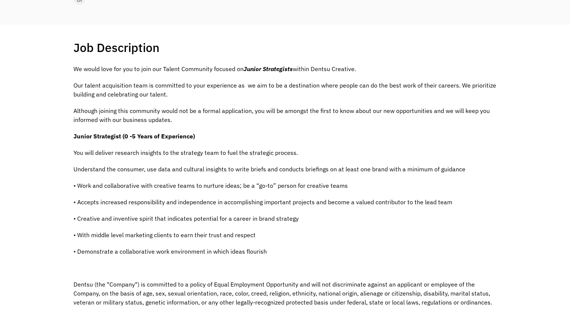
scroll to position [129, 0]
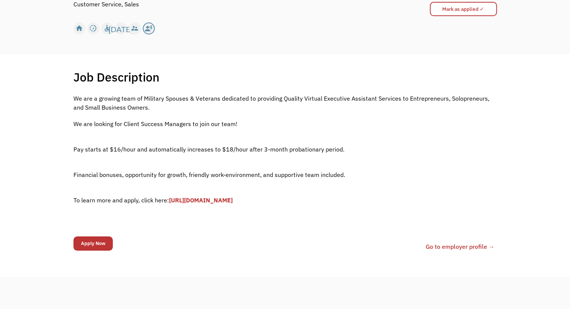
scroll to position [100, 0]
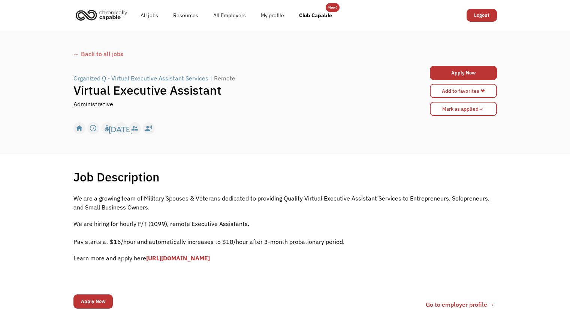
click at [204, 260] on link "[URL][DOMAIN_NAME]" at bounding box center [178, 258] width 64 height 7
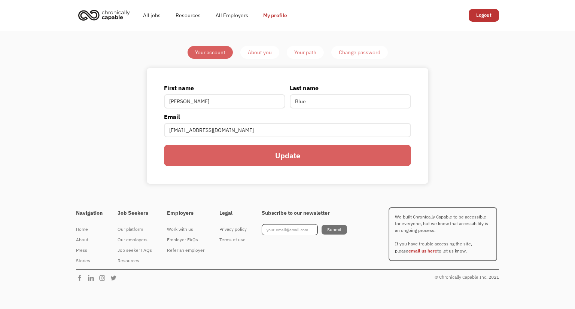
click at [267, 56] on div "About you" at bounding box center [260, 52] width 24 height 9
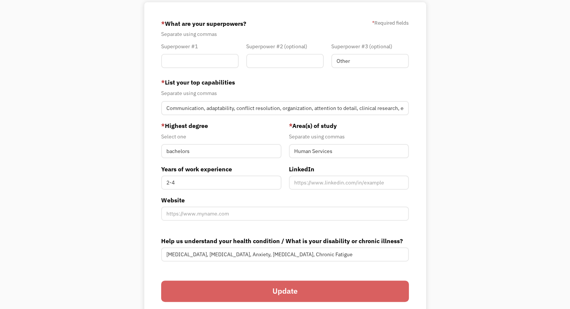
scroll to position [46, 0]
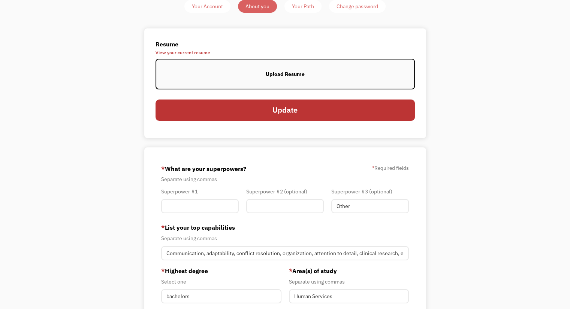
click at [197, 52] on span "View your current resume" at bounding box center [284, 53] width 259 height 4
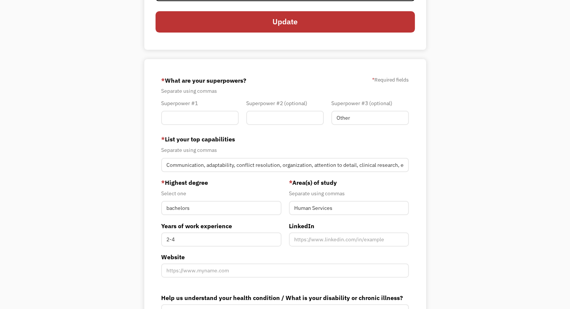
scroll to position [0, 0]
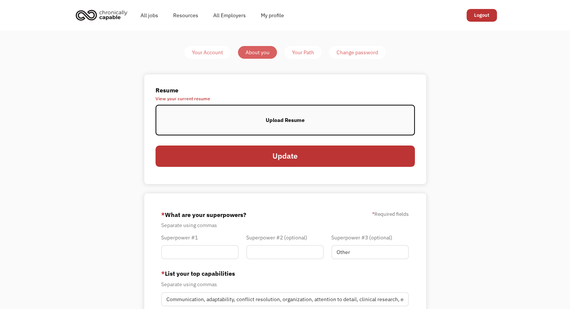
click at [297, 55] on div "Your Path" at bounding box center [303, 52] width 22 height 9
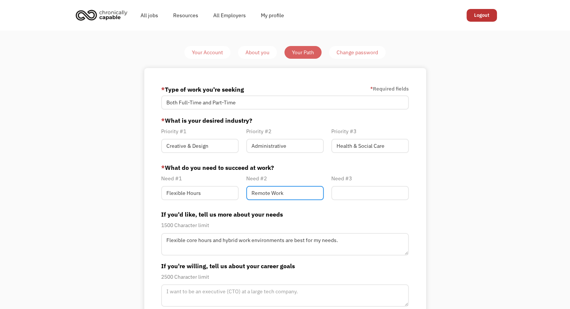
click at [273, 197] on input "Remote Work" at bounding box center [285, 193] width 78 height 14
click at [440, 75] on div "Your Account About you Your Path Change password * Type of work you're seeking …" at bounding box center [285, 203] width 352 height 315
click at [156, 17] on link "All jobs" at bounding box center [149, 15] width 33 height 24
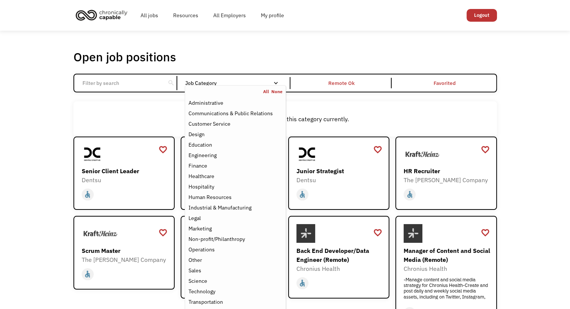
click at [220, 81] on div "Job Category" at bounding box center [235, 83] width 101 height 5
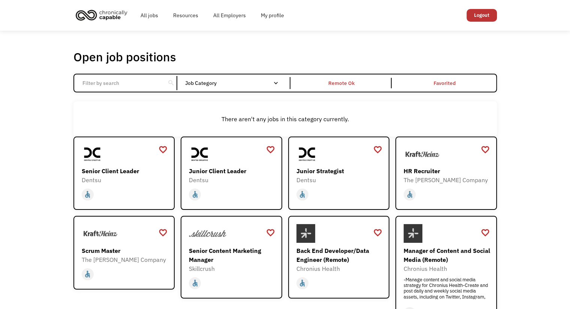
click at [220, 81] on div "Job Category" at bounding box center [235, 83] width 101 height 5
click at [167, 82] on div "search" at bounding box center [170, 83] width 7 height 11
click at [139, 85] on input "Email Form" at bounding box center [120, 83] width 84 height 14
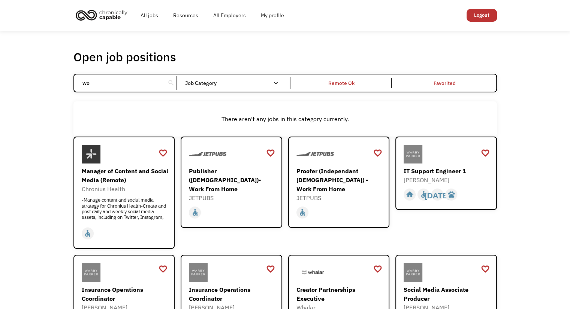
type input "w"
type input "work from home"
click at [131, 174] on div "Manager of Content and Social Media (Remote)" at bounding box center [125, 176] width 87 height 18
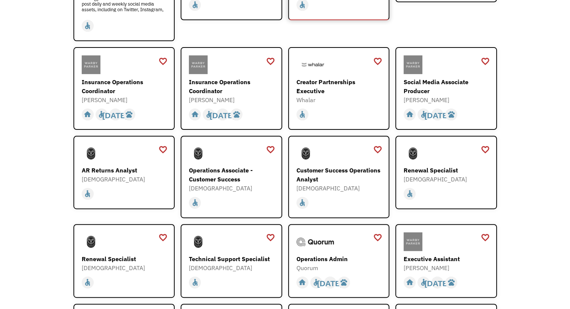
scroll to position [208, 0]
click at [122, 172] on div "AR Returns Analyst" at bounding box center [125, 170] width 87 height 9
click at [326, 170] on div "Customer Success Operations Analyst" at bounding box center [339, 175] width 87 height 18
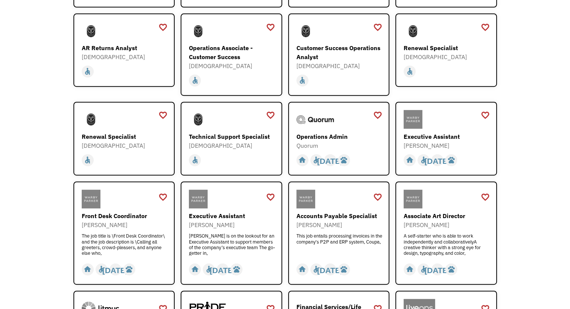
scroll to position [331, 0]
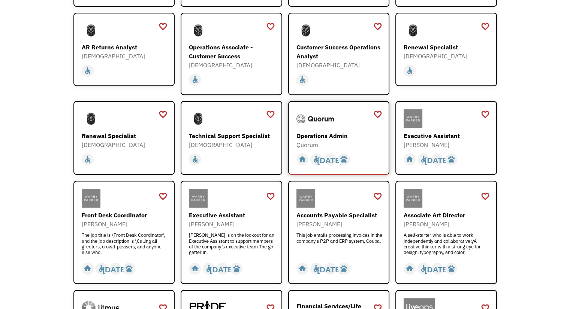
click at [311, 135] on div "Operations Admin" at bounding box center [339, 135] width 87 height 9
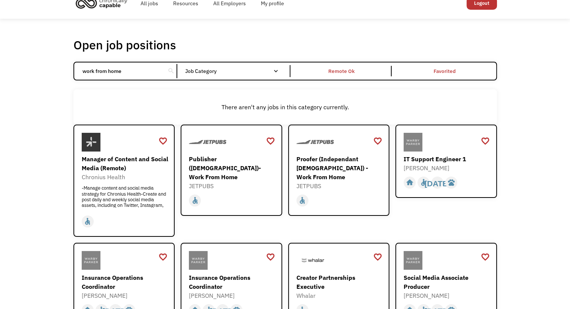
scroll to position [0, 0]
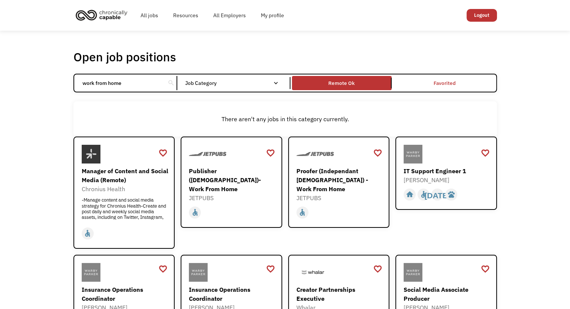
click at [374, 90] on link "Remote Ok" at bounding box center [341, 83] width 103 height 17
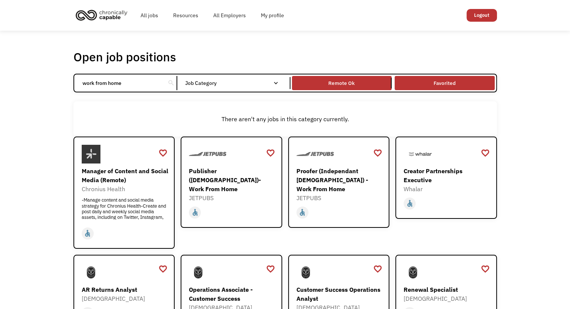
click at [440, 80] on link "Favorited" at bounding box center [444, 83] width 103 height 17
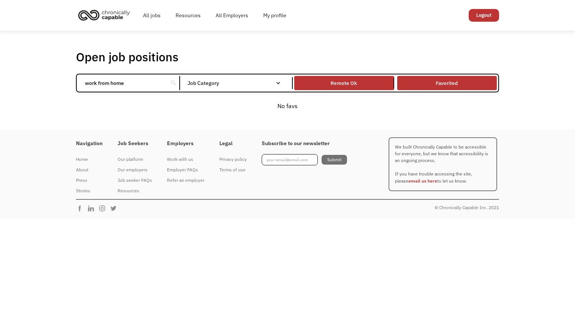
click at [440, 80] on link "Favorited" at bounding box center [447, 83] width 103 height 17
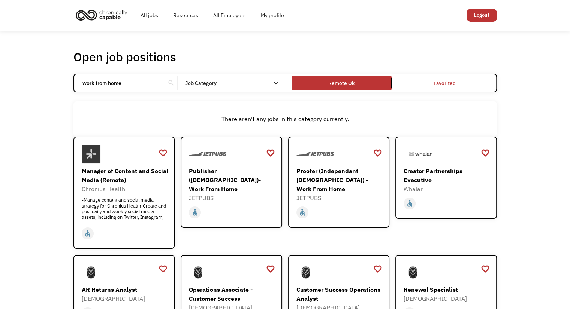
click at [270, 54] on div "Open job positions You have X liked items Search" at bounding box center [284, 56] width 423 height 15
click at [90, 81] on input "work from home" at bounding box center [120, 83] width 84 height 14
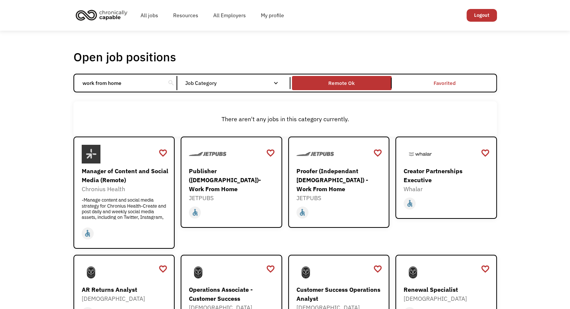
click at [90, 81] on input "work from home" at bounding box center [120, 83] width 84 height 14
click input "Email Form" at bounding box center [0, 0] width 0 height 0
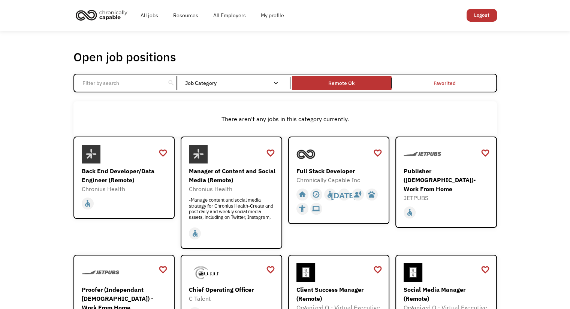
click at [170, 84] on div "search" at bounding box center [170, 83] width 7 height 11
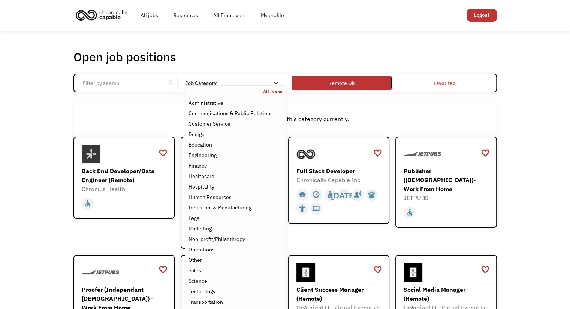
click at [213, 84] on div "Job Category" at bounding box center [235, 83] width 101 height 5
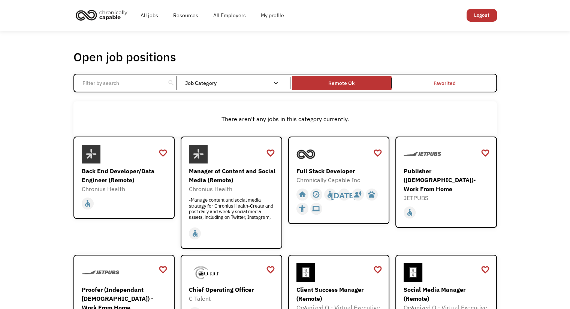
click at [213, 84] on div "Job Category" at bounding box center [235, 83] width 101 height 5
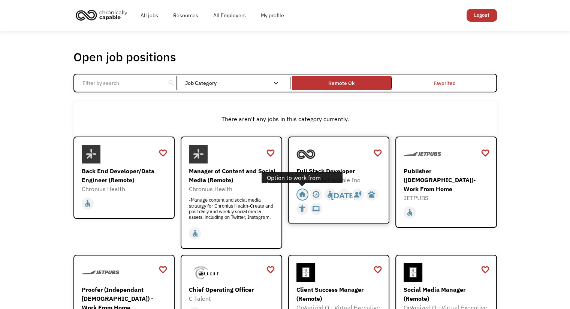
click at [301, 197] on div "home" at bounding box center [302, 194] width 8 height 11
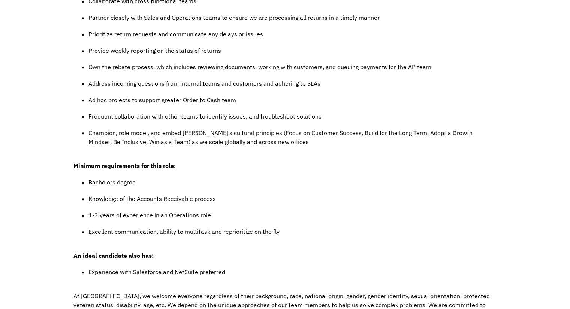
scroll to position [638, 0]
